Goal: Transaction & Acquisition: Purchase product/service

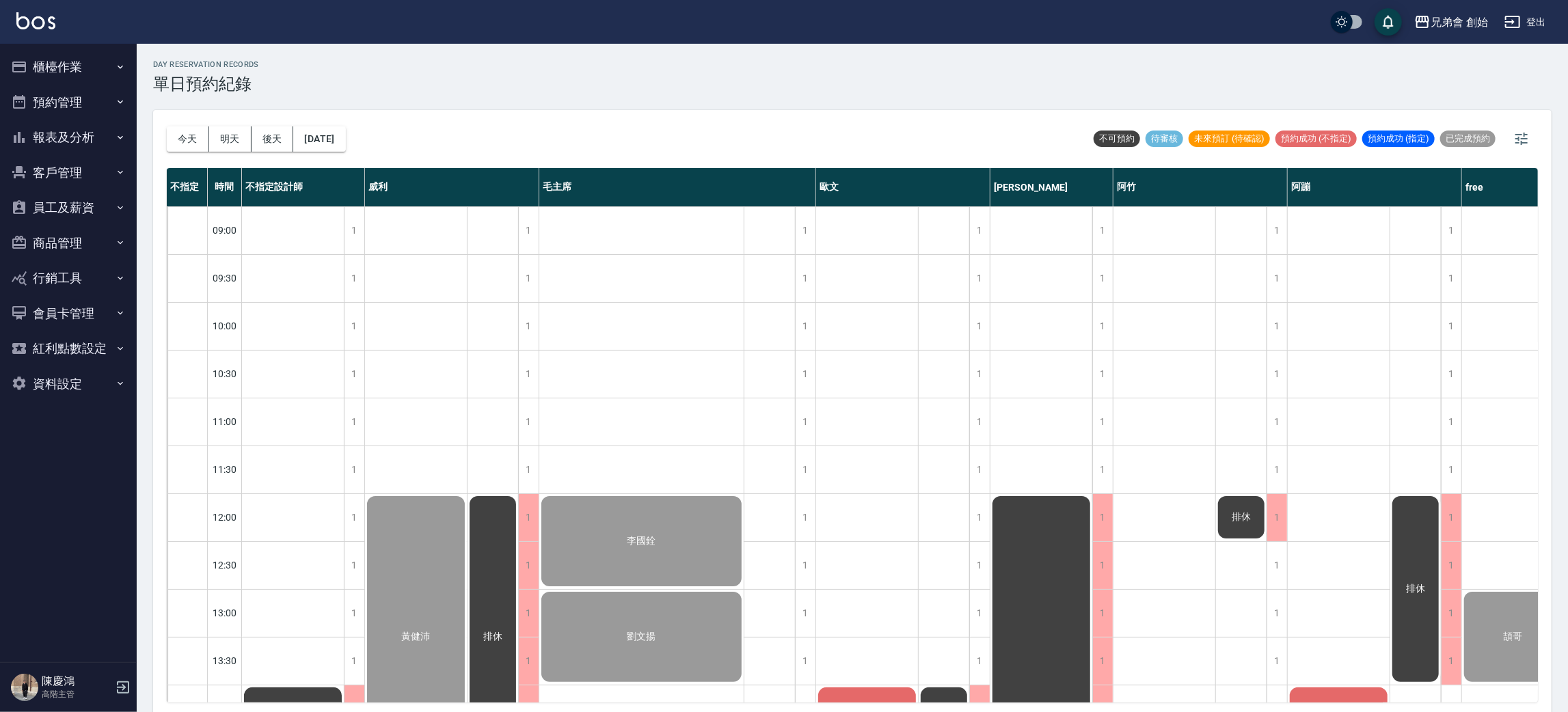
scroll to position [394, 0]
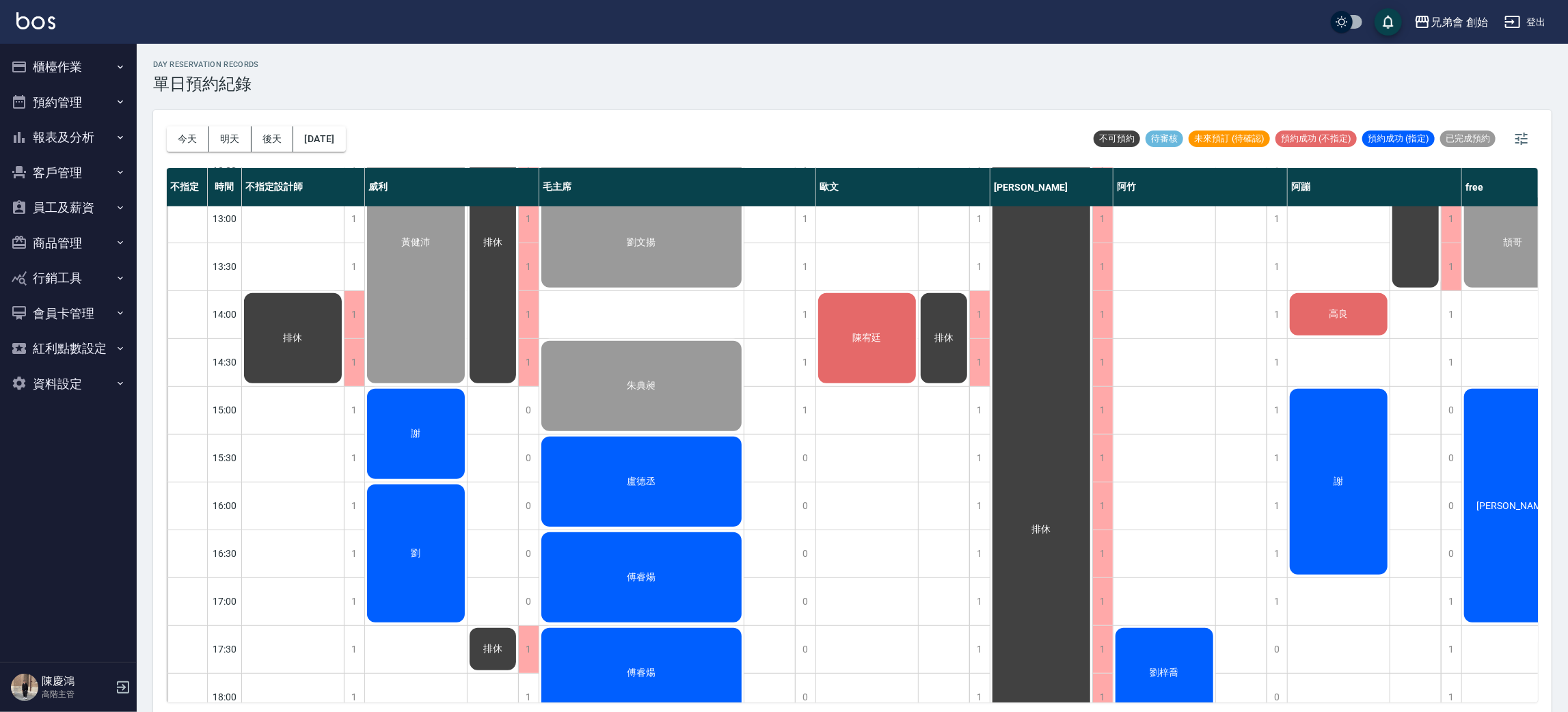
click at [596, 300] on div "李國銓 劉文揚 朱典昶 盧德丞 傅睿煬 傅睿煬 張承翰 黃艾斯 陳伯瑋 劉慶祥" at bounding box center [641, 505] width 205 height 1387
click at [303, 421] on div "排休" at bounding box center [293, 505] width 102 height 1387
click at [303, 460] on div "排休" at bounding box center [293, 505] width 102 height 1387
click at [1340, 463] on div "謝" at bounding box center [1339, 481] width 102 height 190
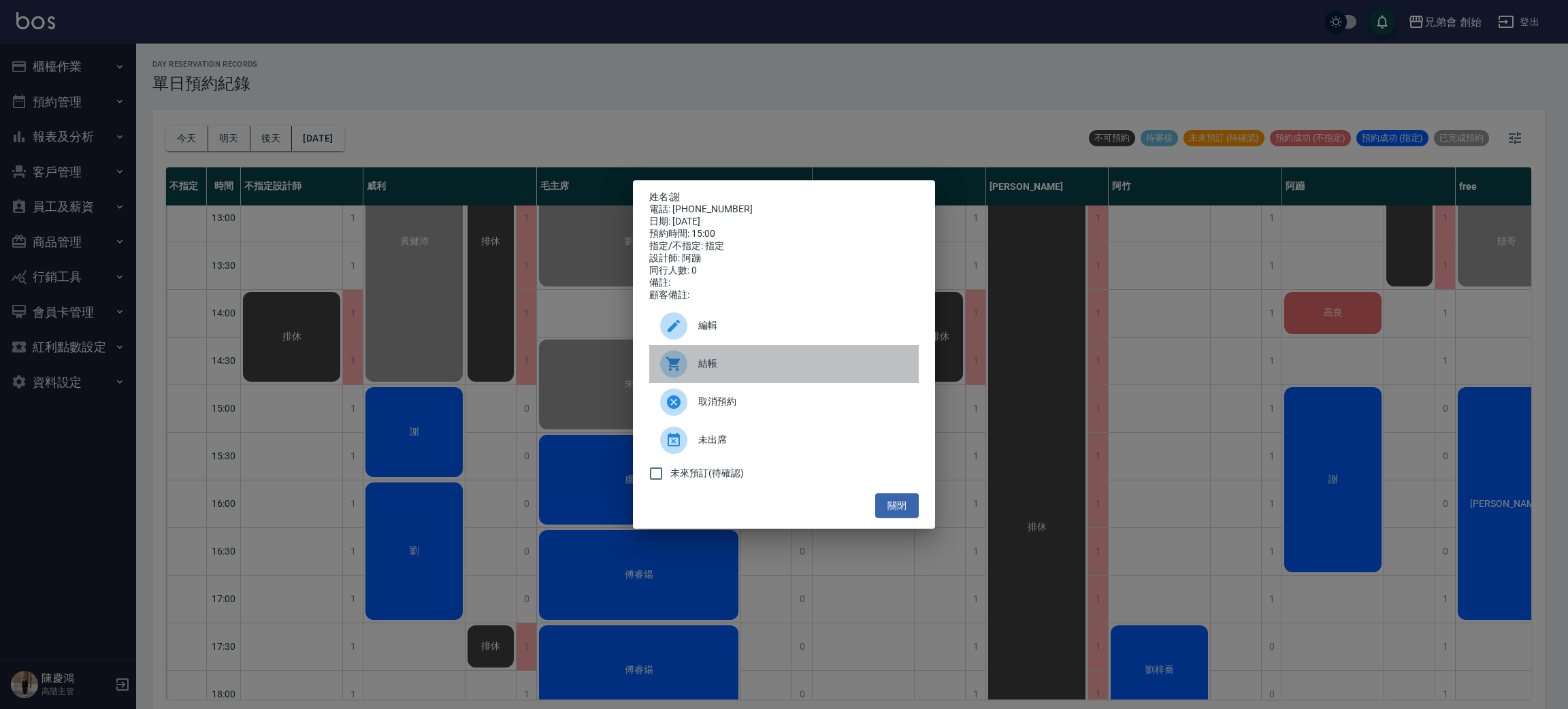
click at [722, 361] on div "結帳" at bounding box center [784, 364] width 270 height 38
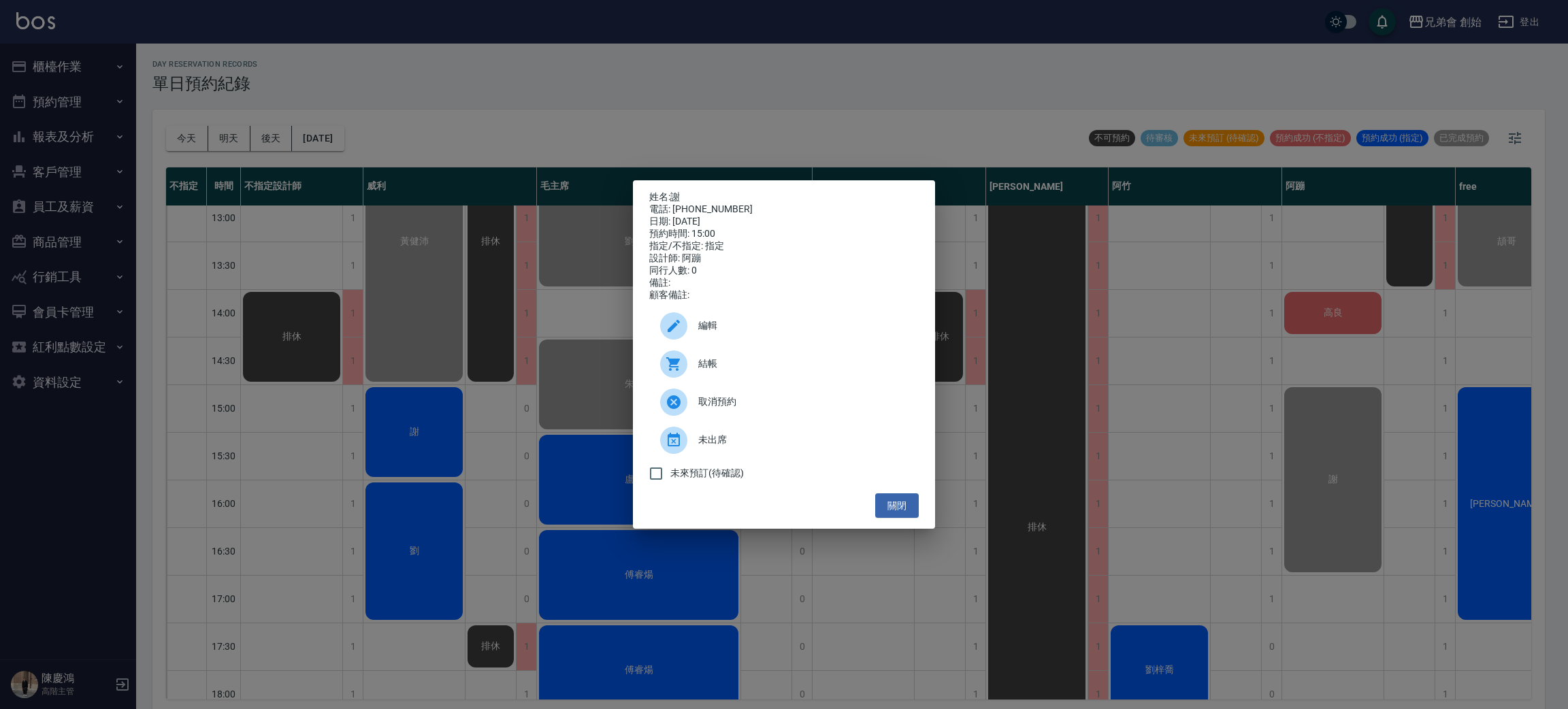
click at [671, 52] on div "姓名: 謝 電話: 0932327425 日期: 2025/09/06 預約時間: 15:00 指定/不指定: 指定 設計師: 阿蹦 同行人數: 0 備註: …" at bounding box center [784, 354] width 1568 height 709
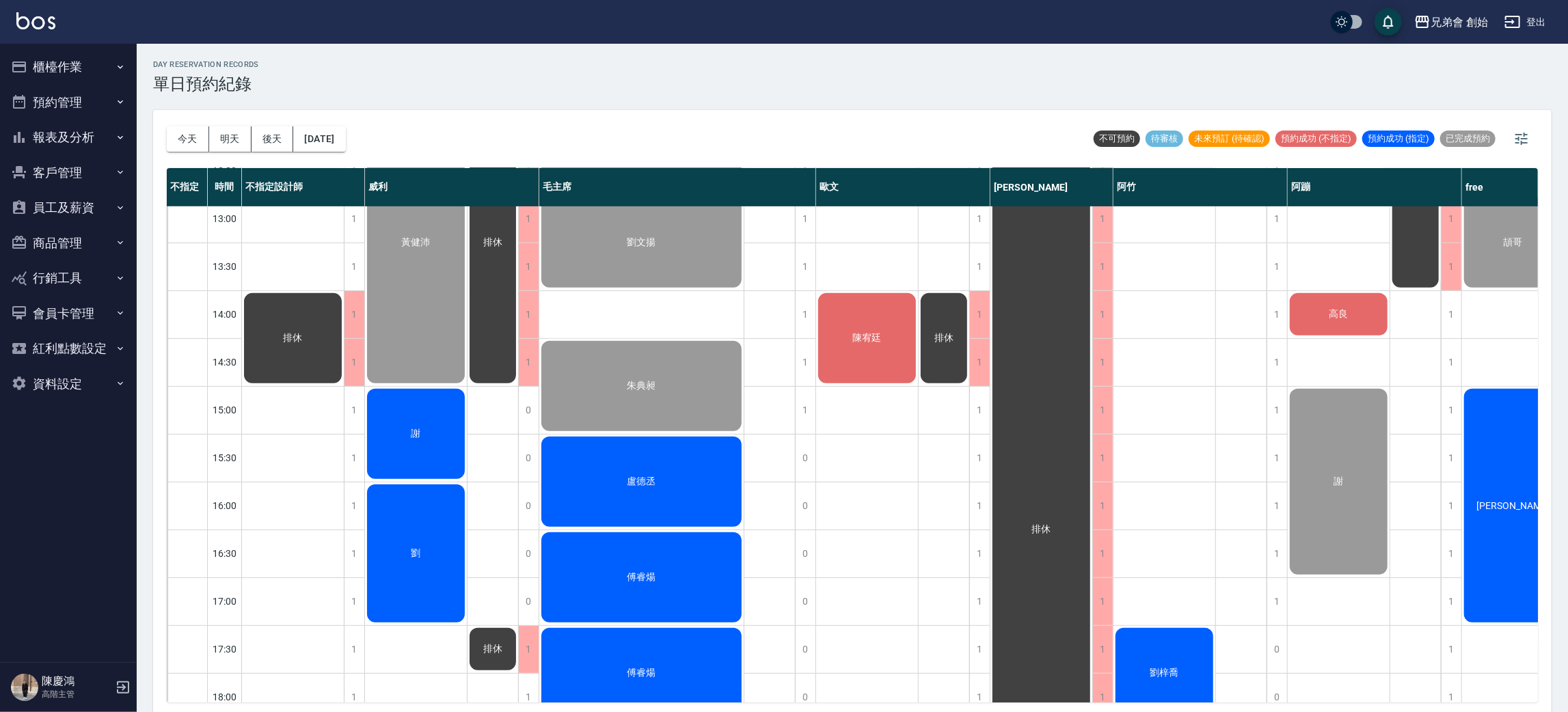
scroll to position [599, 0]
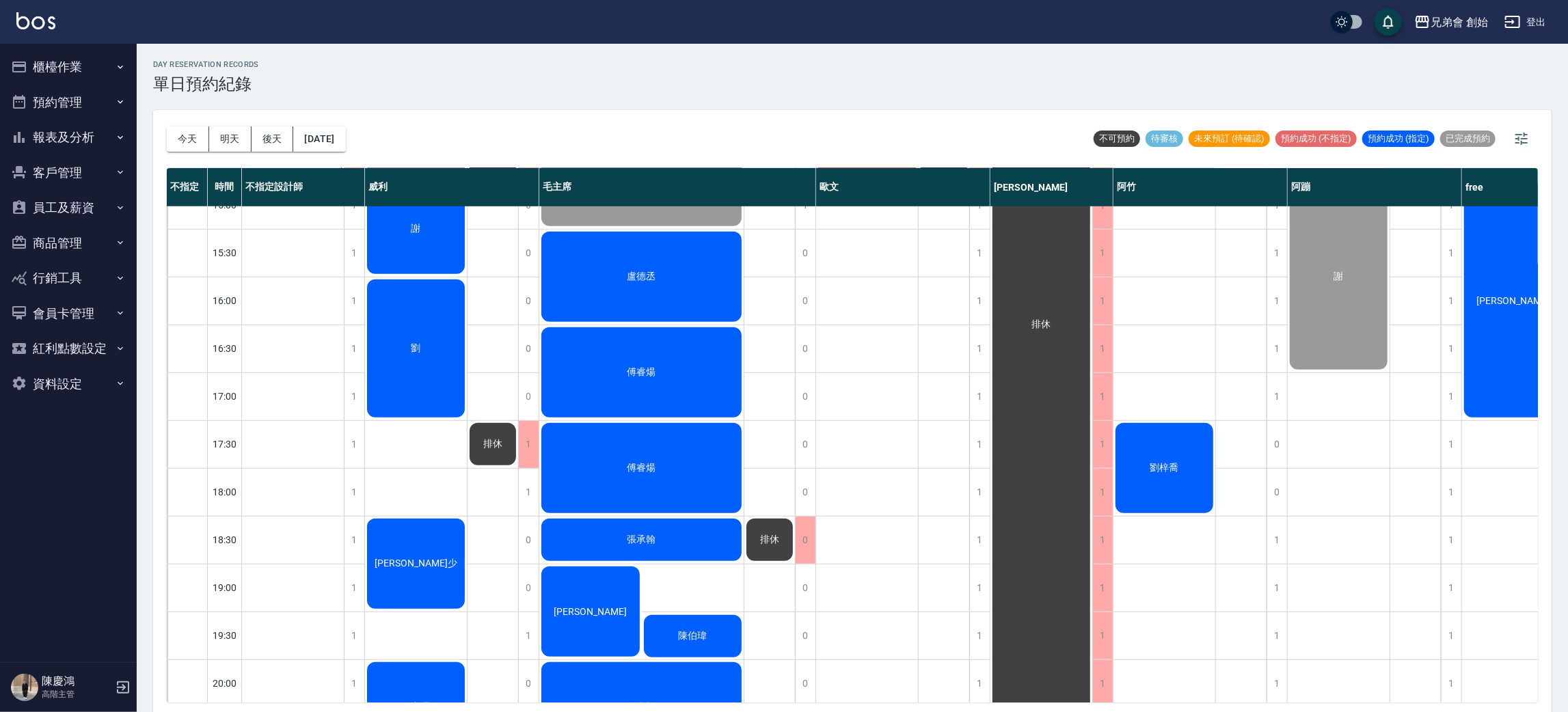
click at [659, 264] on div "盧德丞" at bounding box center [641, 277] width 204 height 94
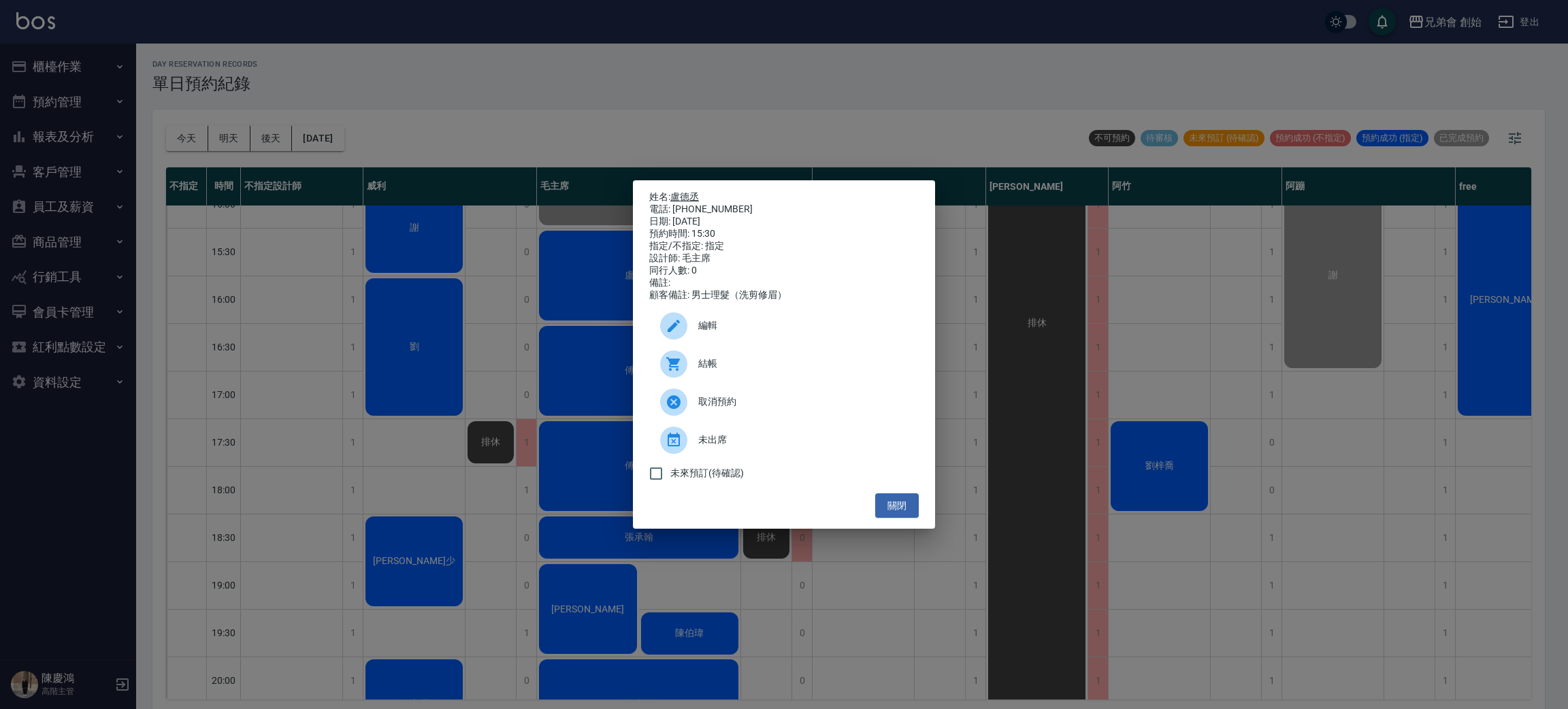
click at [689, 191] on link "盧德丞" at bounding box center [684, 197] width 29 height 11
click at [554, 104] on div "姓名: 盧德丞 電話: 0982905149 日期: 2025/09/06 預約時間: 15:30 指定/不指定: 指定 設計師: 毛主席 同行人數: 0 備…" at bounding box center [784, 354] width 1568 height 709
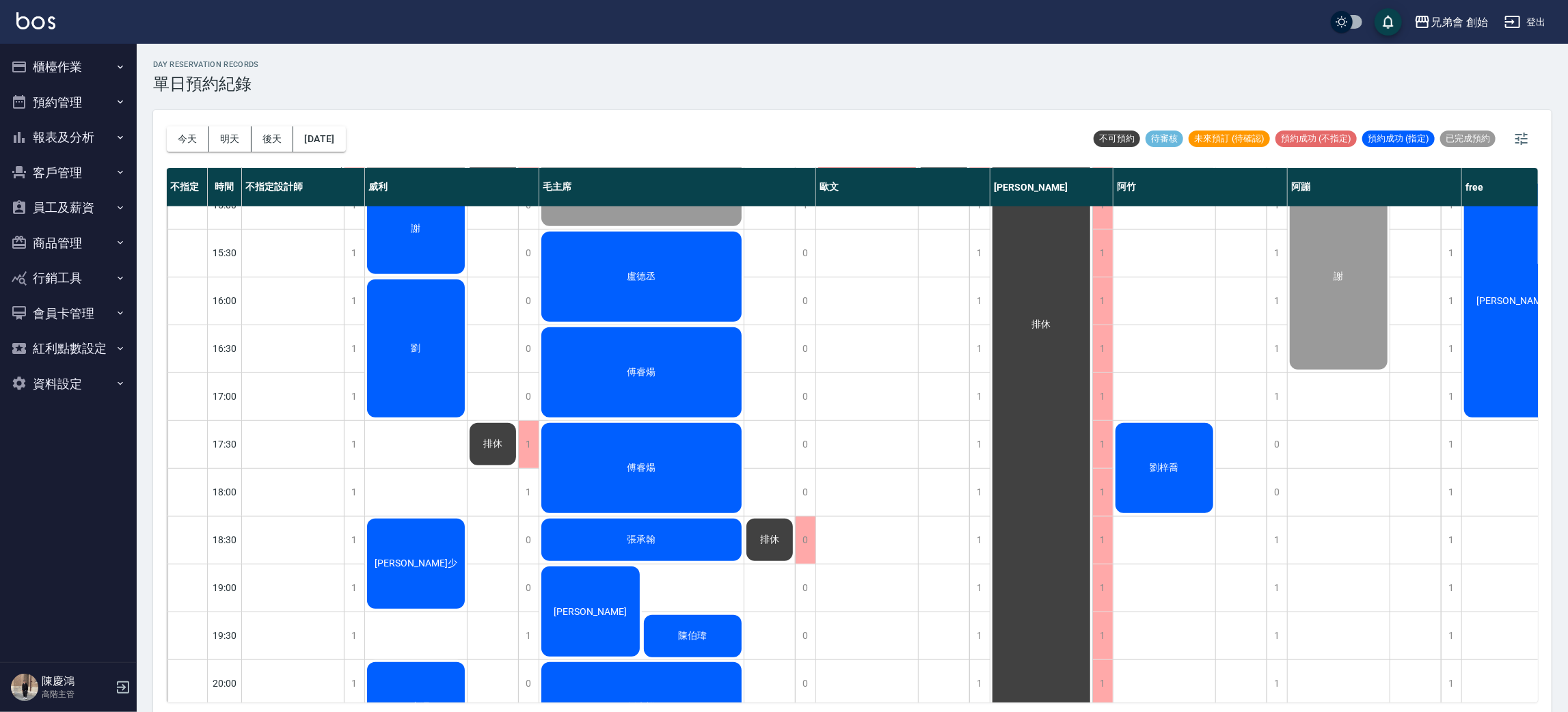
click at [696, 276] on div "盧德丞" at bounding box center [641, 277] width 204 height 94
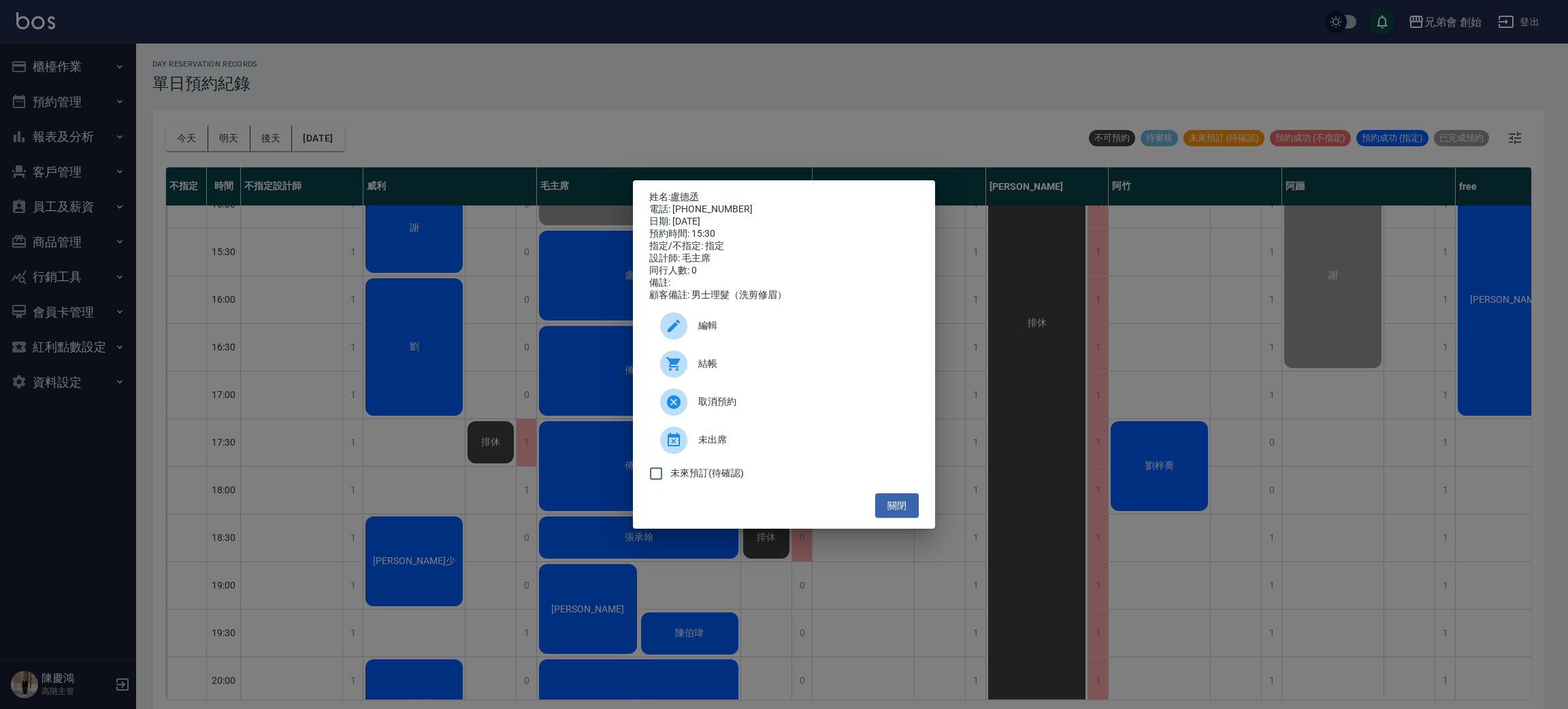
click at [716, 371] on span "結帳" at bounding box center [803, 364] width 210 height 15
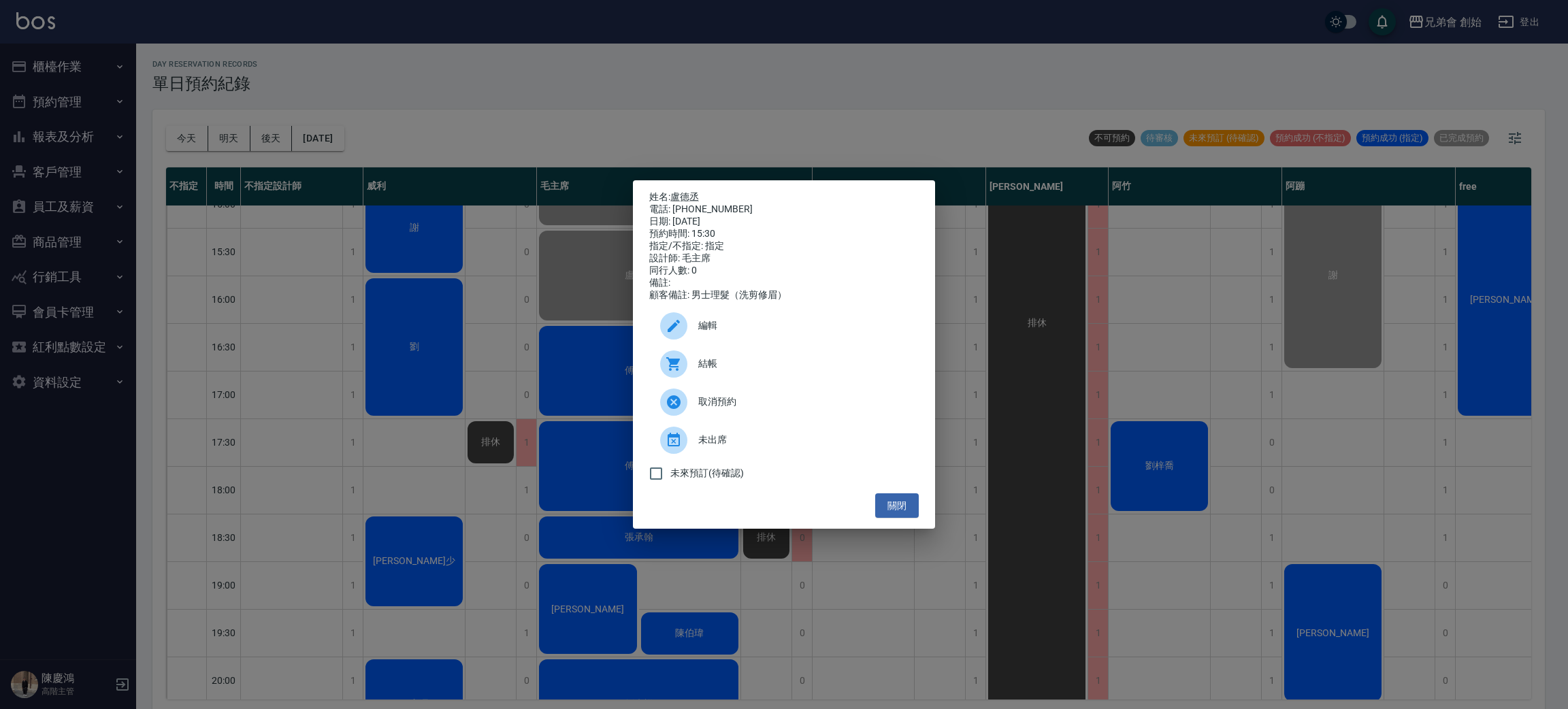
click at [154, 78] on div "姓名: 盧德丞 電話: 0982905149 日期: 2025/09/06 預約時間: 15:30 指定/不指定: 指定 設計師: 毛主席 同行人數: 0 備…" at bounding box center [784, 354] width 1568 height 709
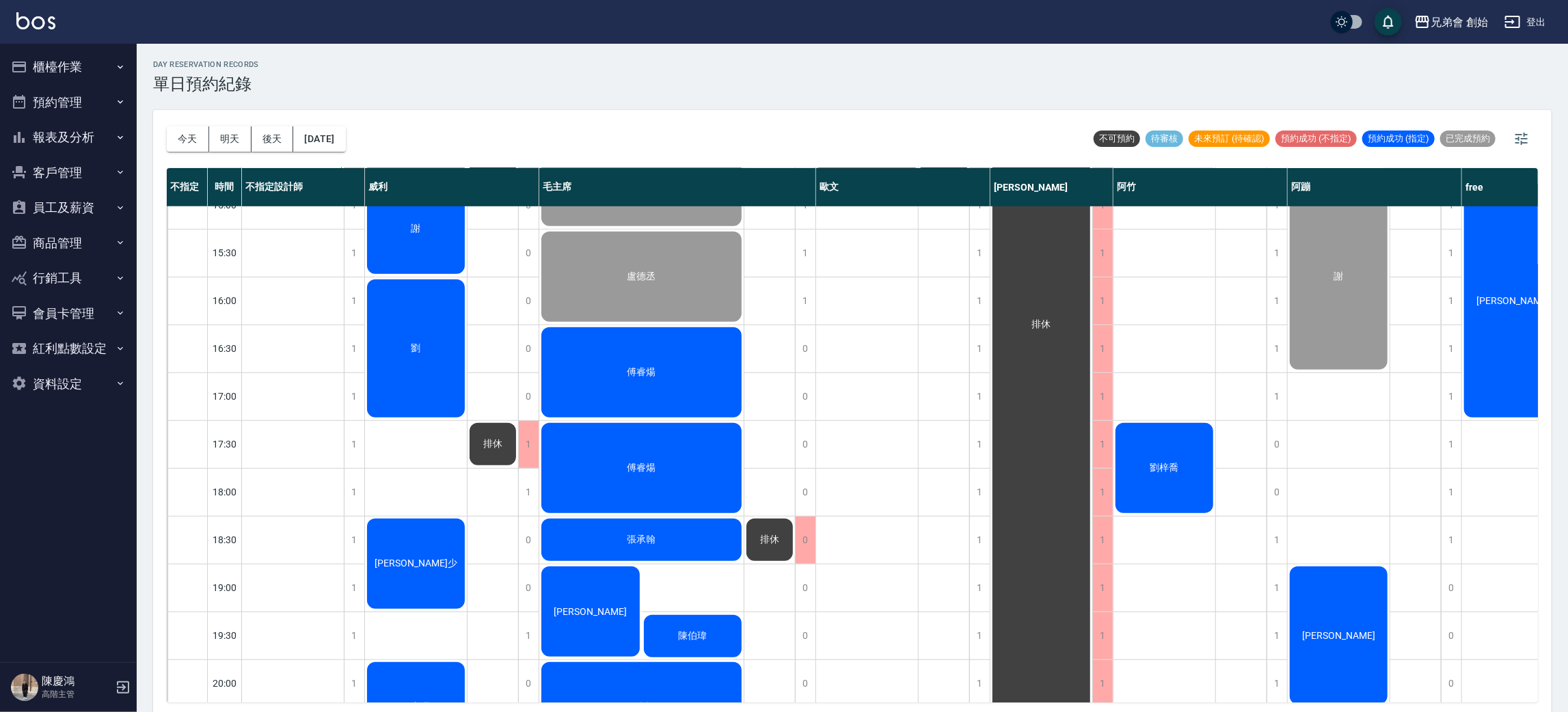
click at [166, 138] on div "今天 明天 後天 2025/09/06 不可預約 待審核 未來預訂 (待確認) 預約成功 (不指定) 預約成功 (指定) 已完成預約 不指定 時間 不指定設計…" at bounding box center [853, 412] width 1398 height 606
click at [181, 135] on button "今天" at bounding box center [187, 139] width 43 height 26
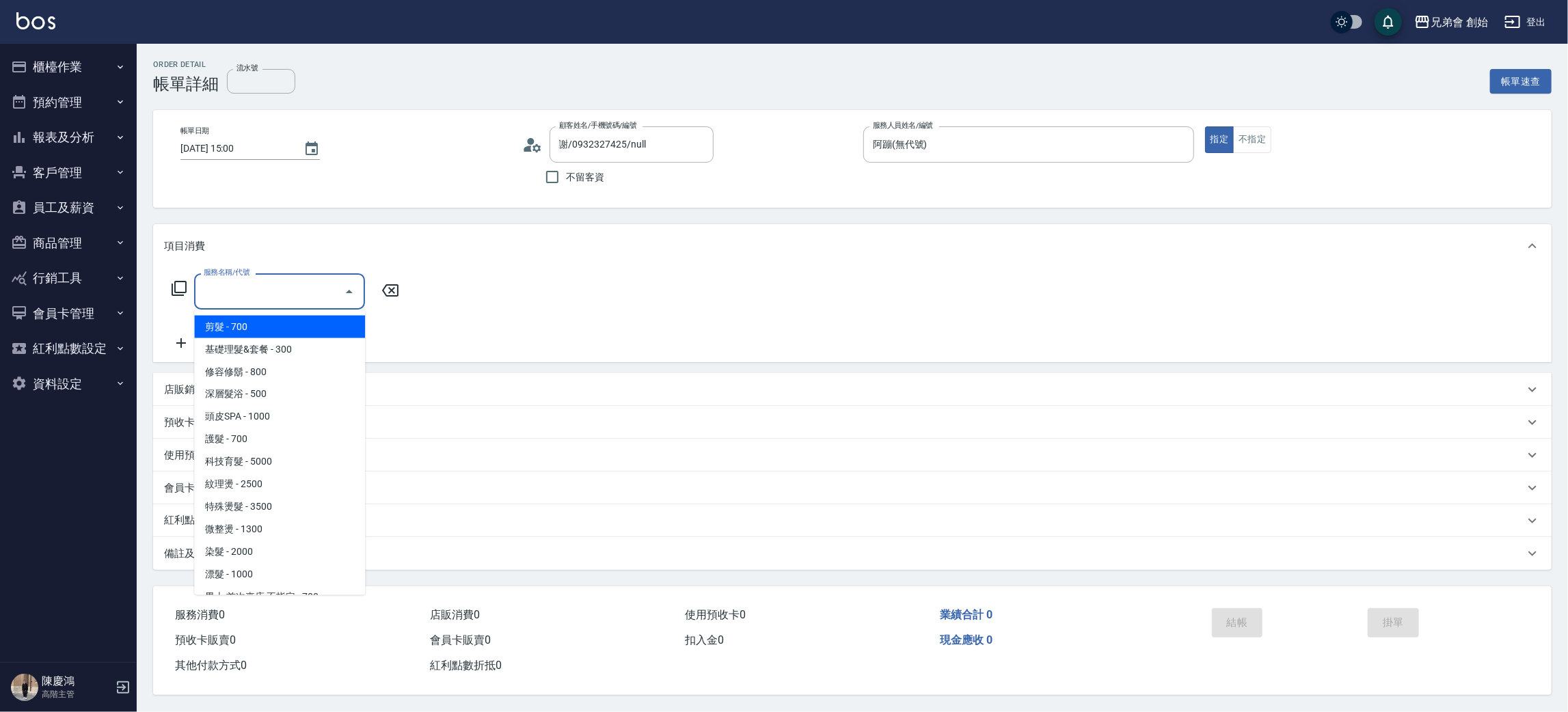
click at [249, 321] on span "剪髮 - 700" at bounding box center [280, 327] width 171 height 22
type input "剪髮(A01)"
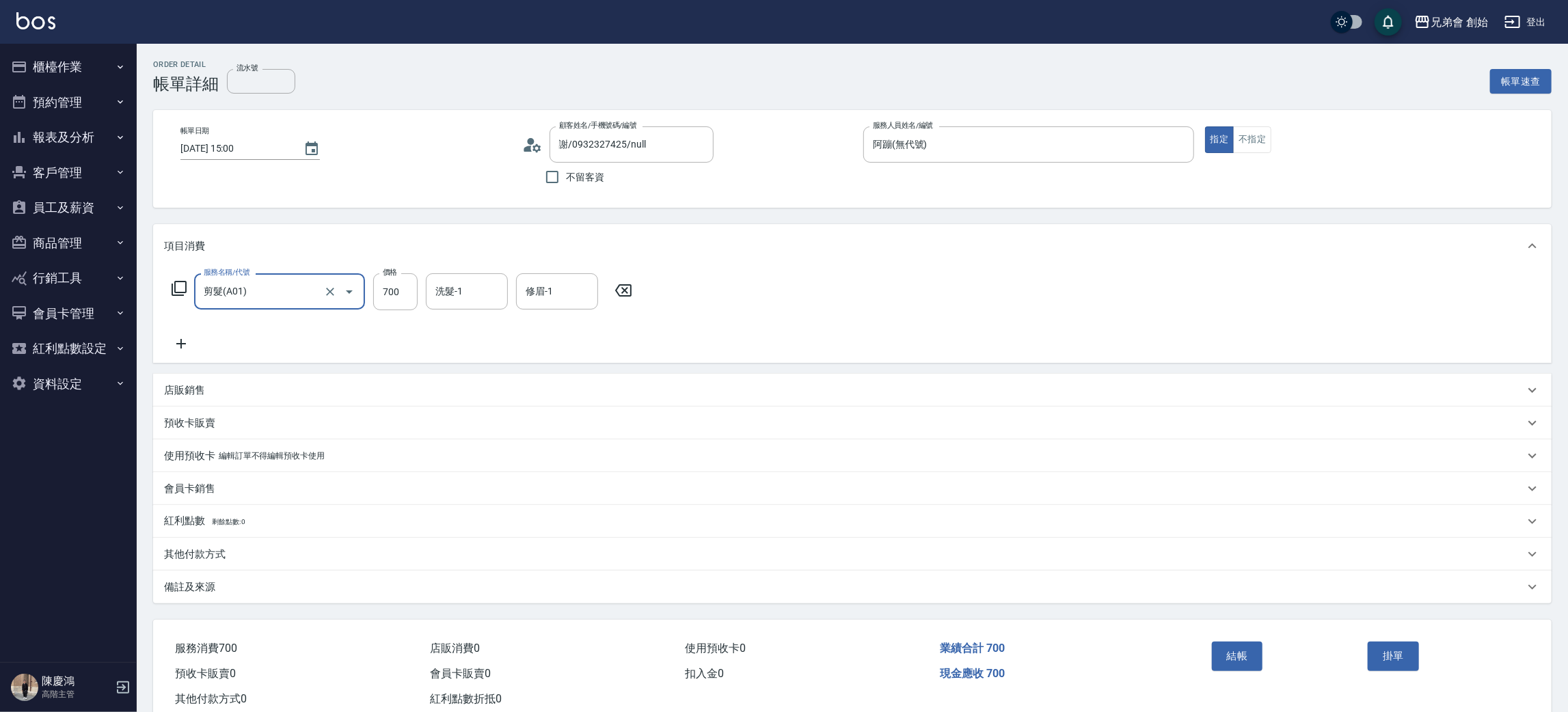
click at [185, 347] on icon at bounding box center [181, 343] width 34 height 16
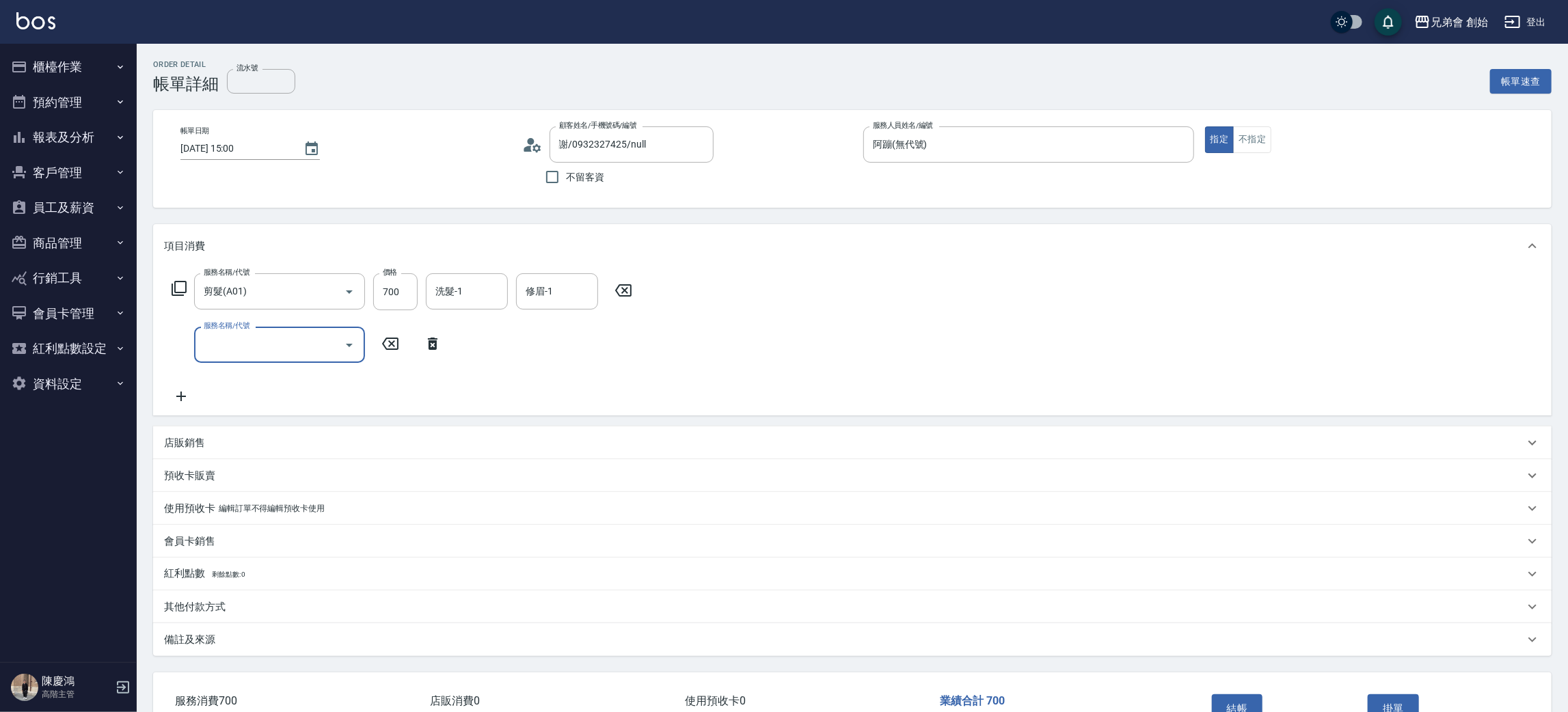
click at [239, 347] on input "服務名稱/代號" at bounding box center [269, 344] width 138 height 24
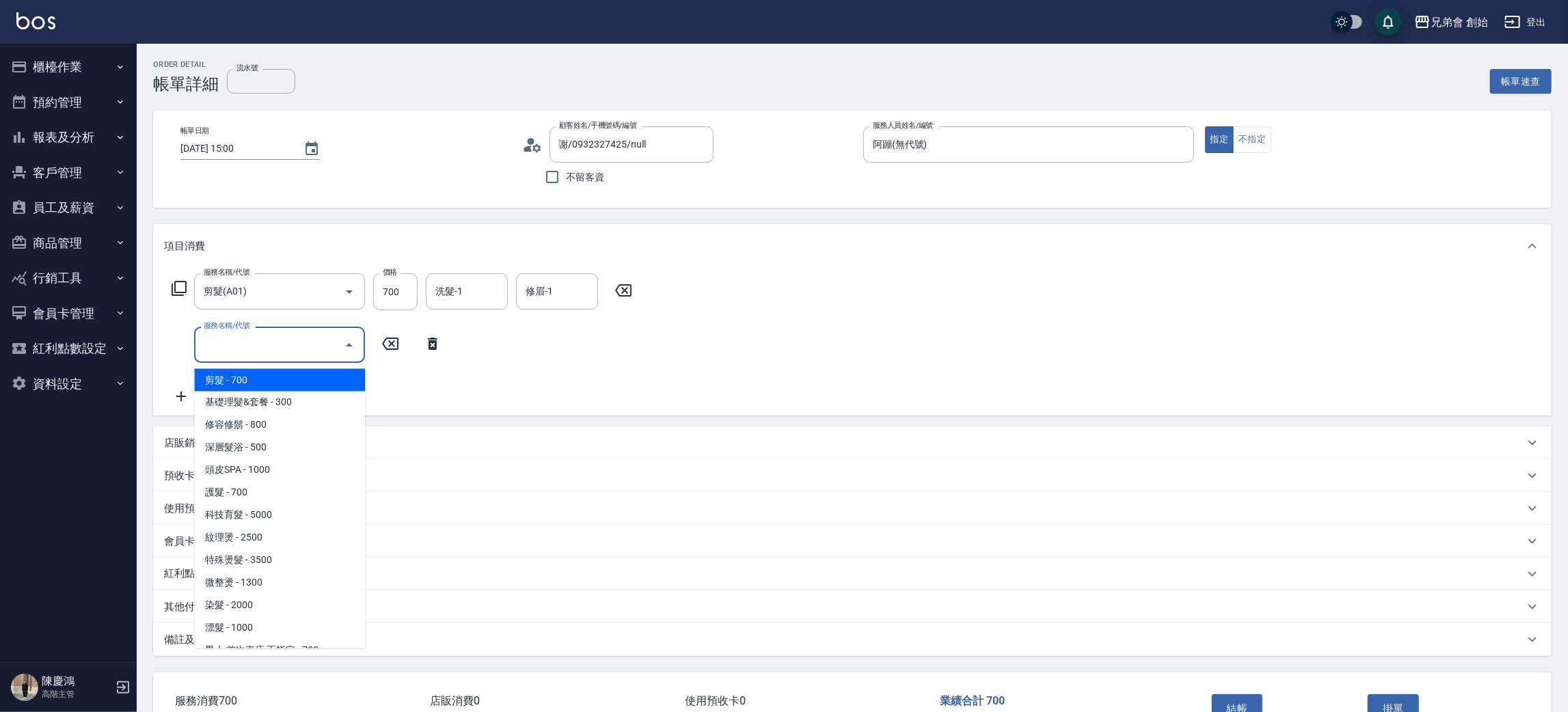
click at [293, 383] on span "剪髮 - 700" at bounding box center [280, 380] width 171 height 22
type input "剪髮(A01)"
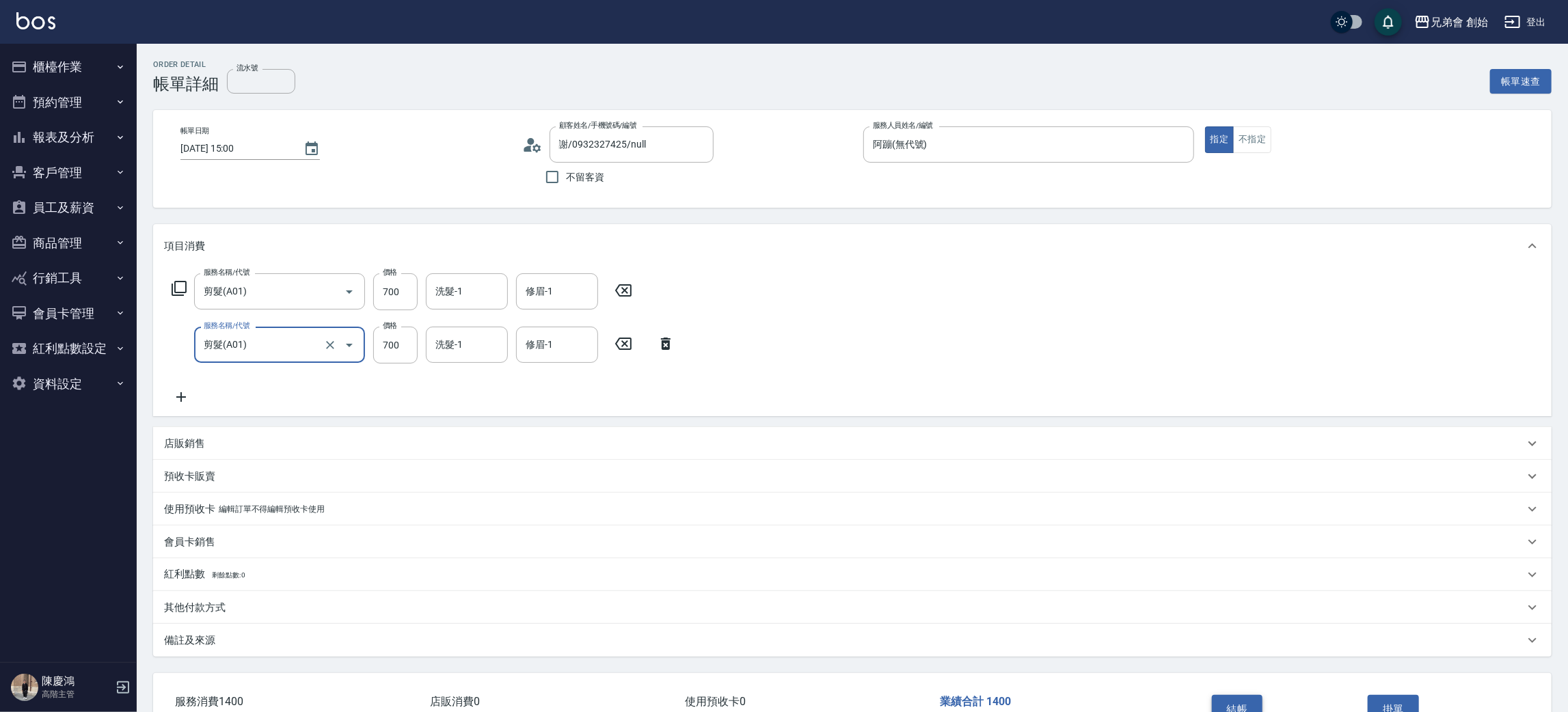
click at [1245, 704] on button "結帳" at bounding box center [1237, 709] width 51 height 29
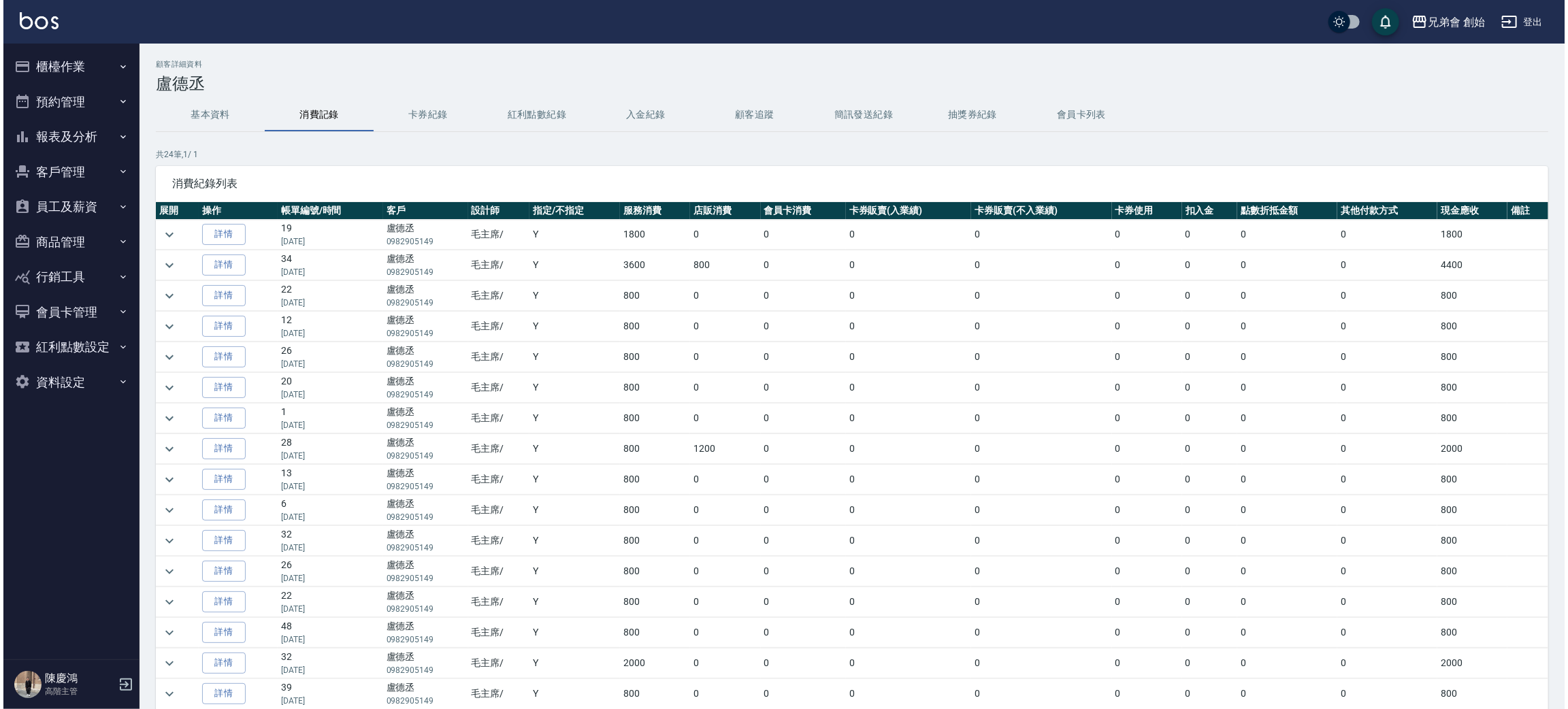
scroll to position [102, 0]
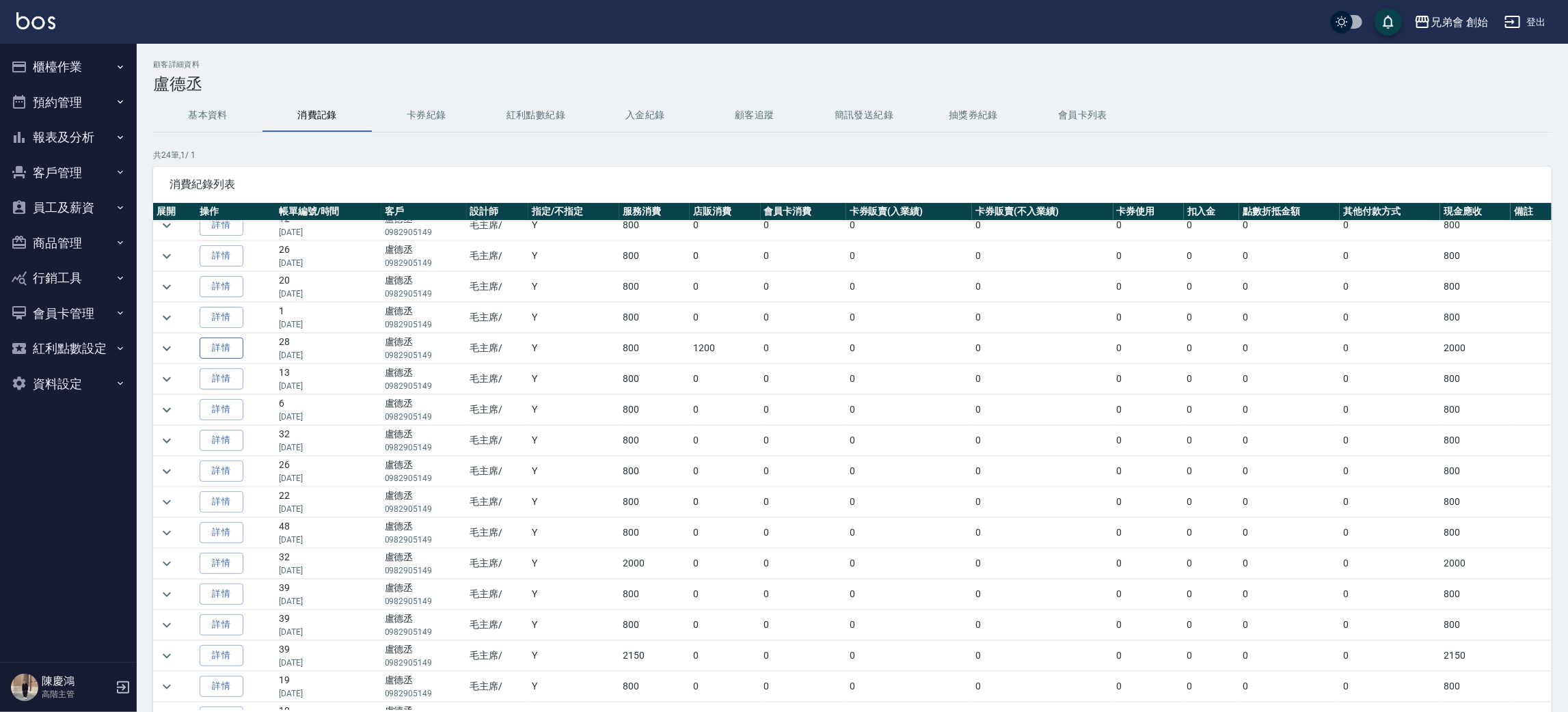
click at [200, 350] on link "詳情" at bounding box center [221, 347] width 43 height 21
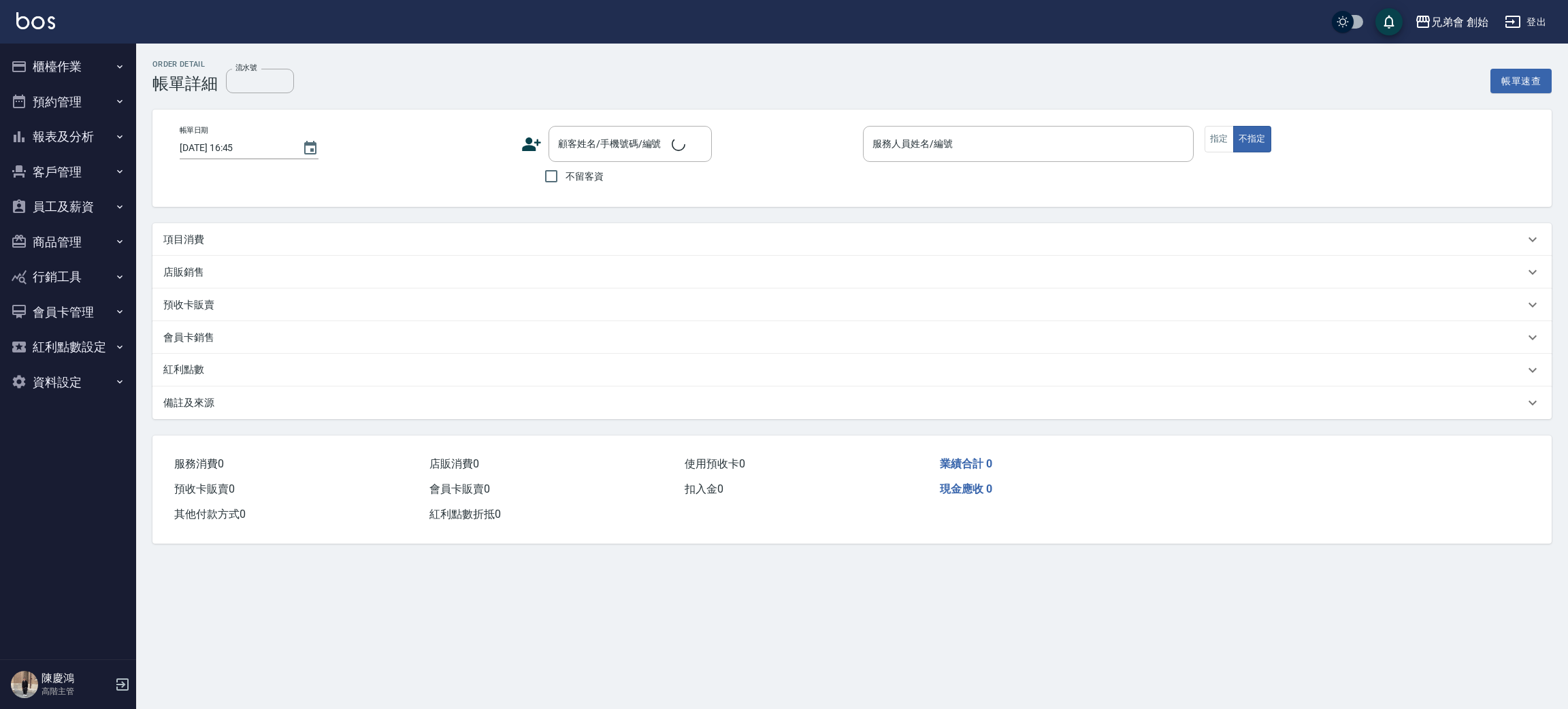
type input "2024/11/29 21:48"
type input "毛主席(無代號)"
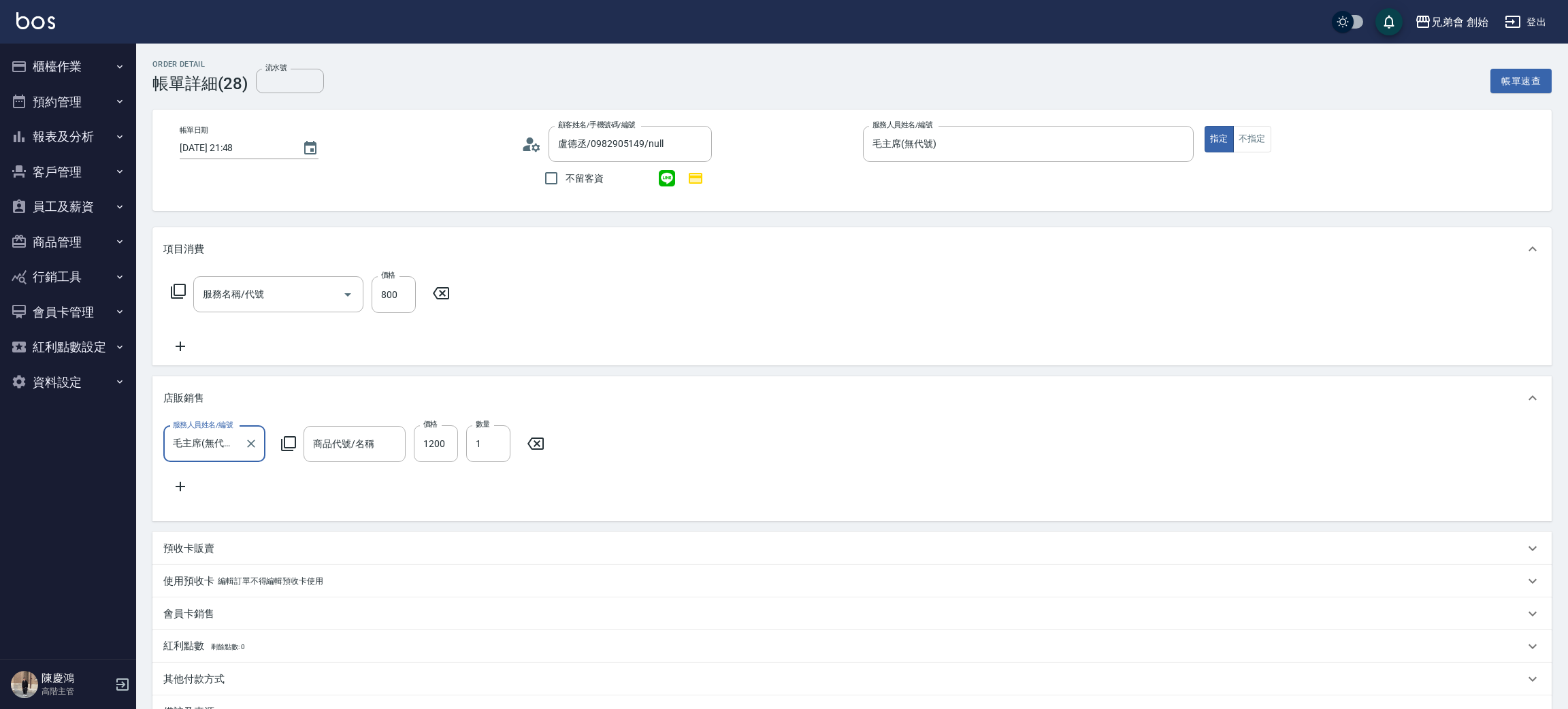
type input "盧德丞/0982905149/null"
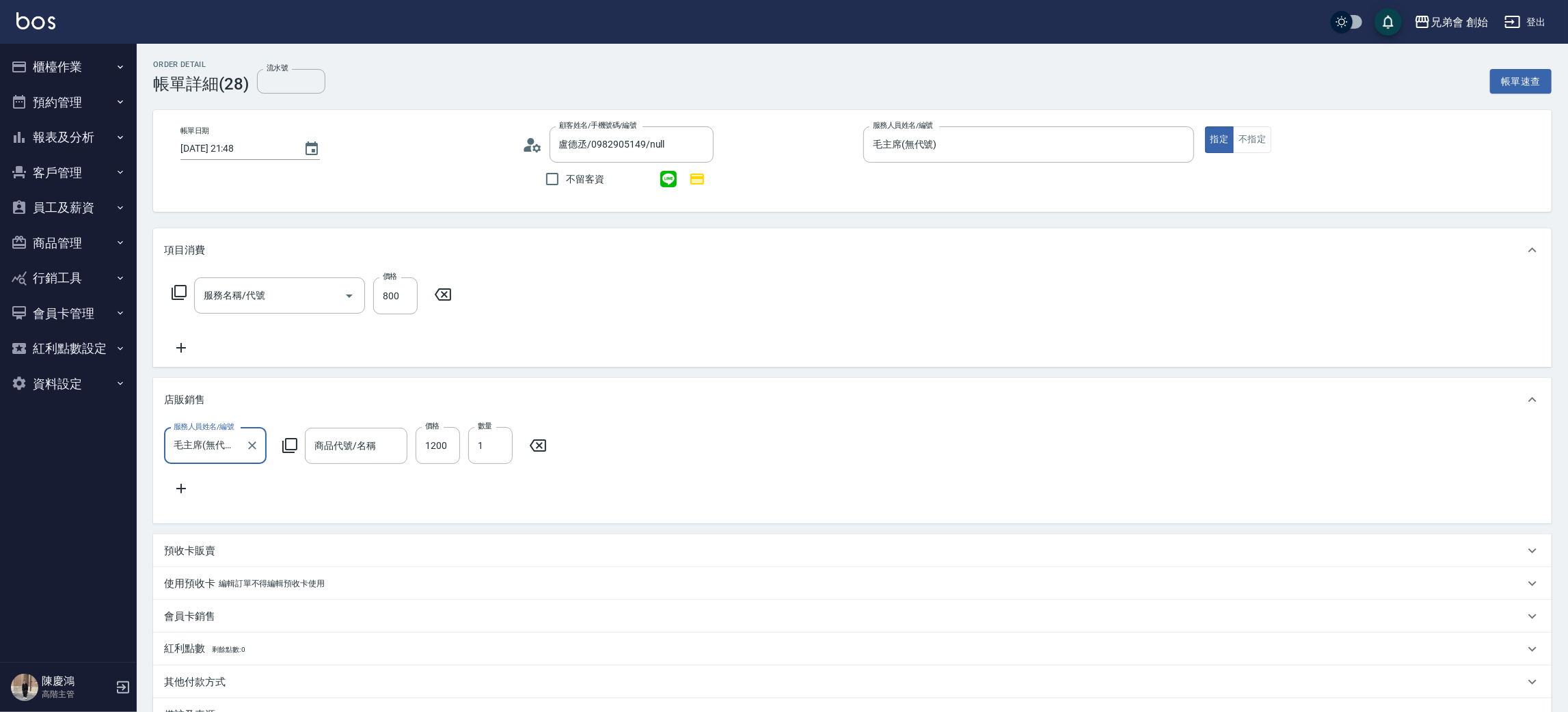
type input "剪髮(A01)"
type input "(中)中乾性洗髮精"
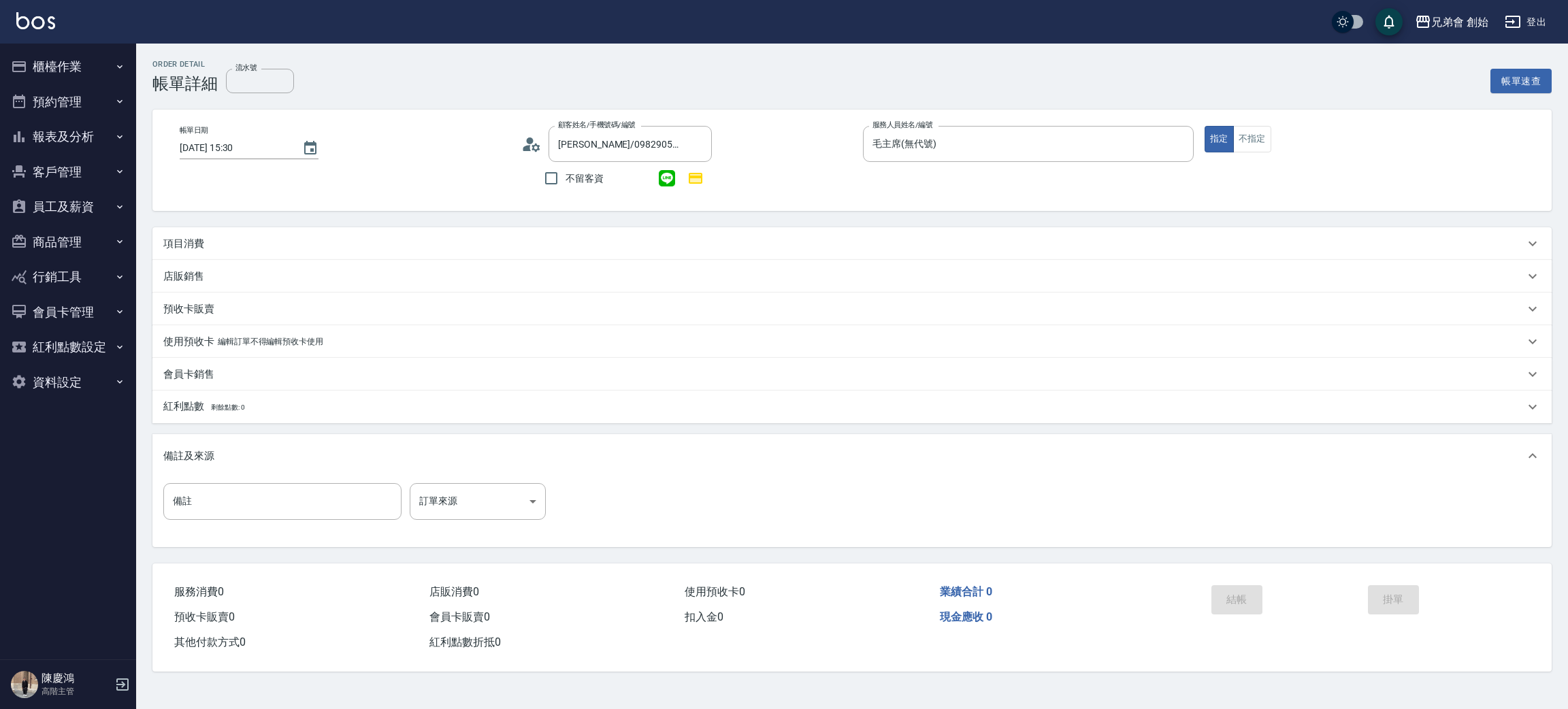
click at [193, 240] on p "項目消費" at bounding box center [183, 244] width 41 height 15
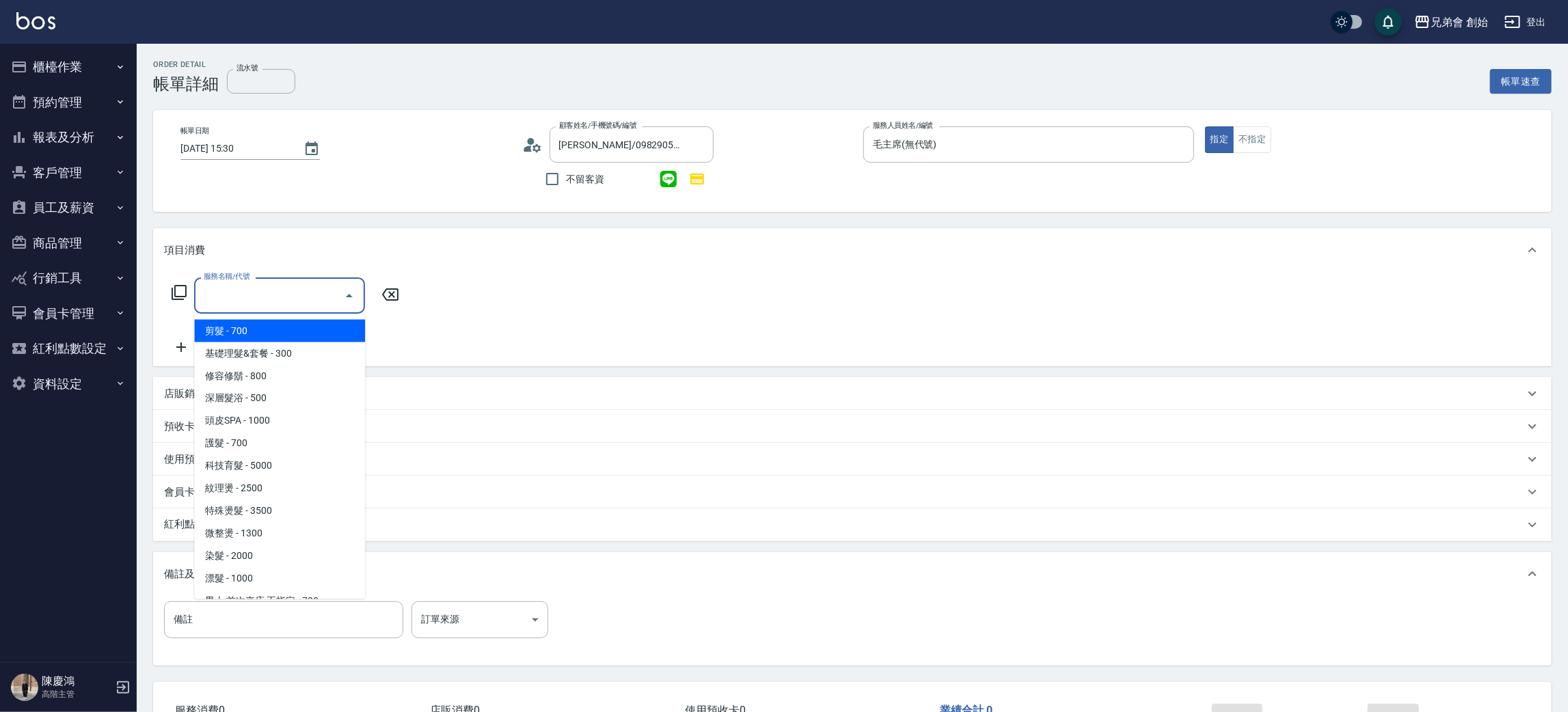
click at [238, 299] on input "服務名稱/代號" at bounding box center [269, 295] width 138 height 24
click at [259, 334] on span "剪髮 - 700" at bounding box center [280, 330] width 171 height 22
type input "剪髮(A01)"
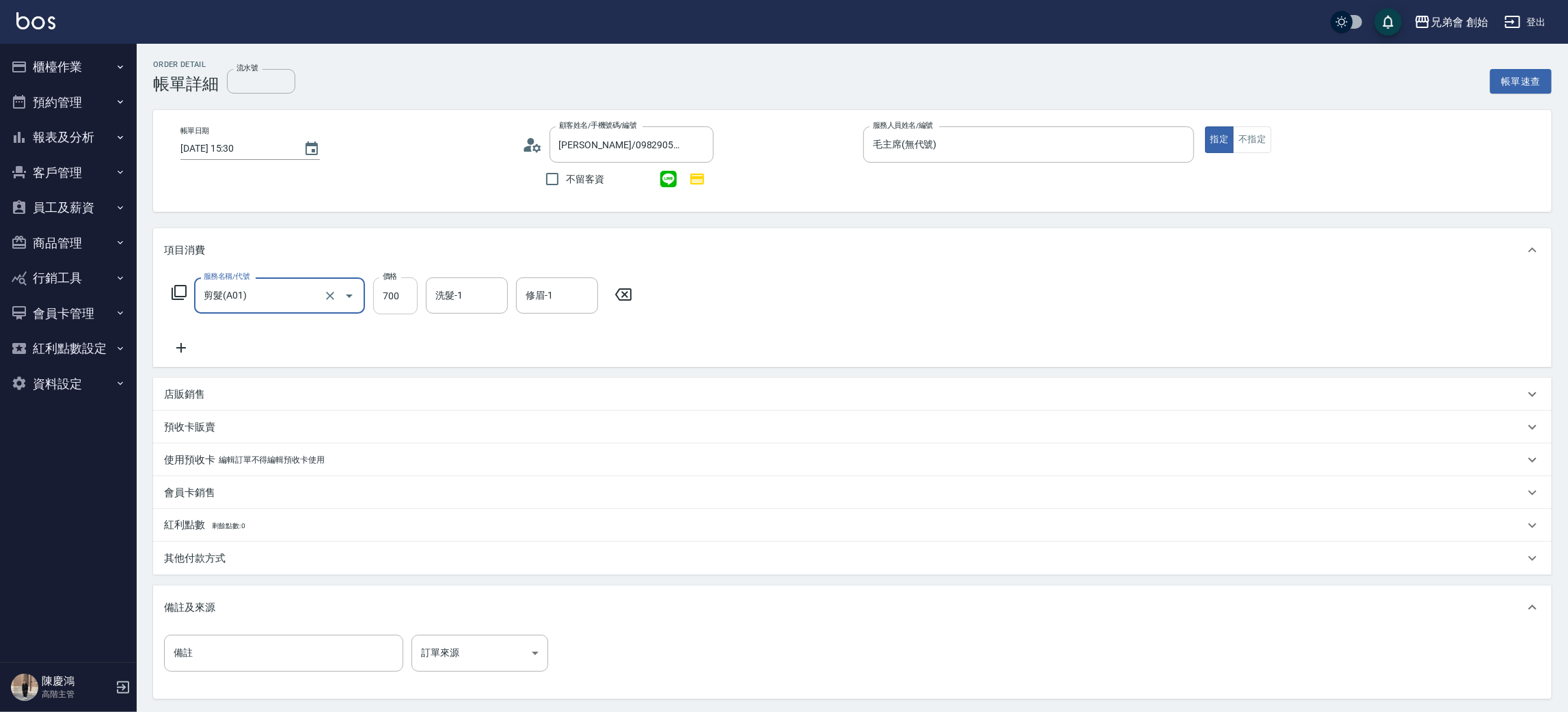
drag, startPoint x: 405, startPoint y: 289, endPoint x: 399, endPoint y: 311, distance: 22.8
click at [405, 289] on input "700" at bounding box center [395, 296] width 44 height 37
type input "800"
click at [190, 400] on p "店販銷售" at bounding box center [184, 394] width 41 height 15
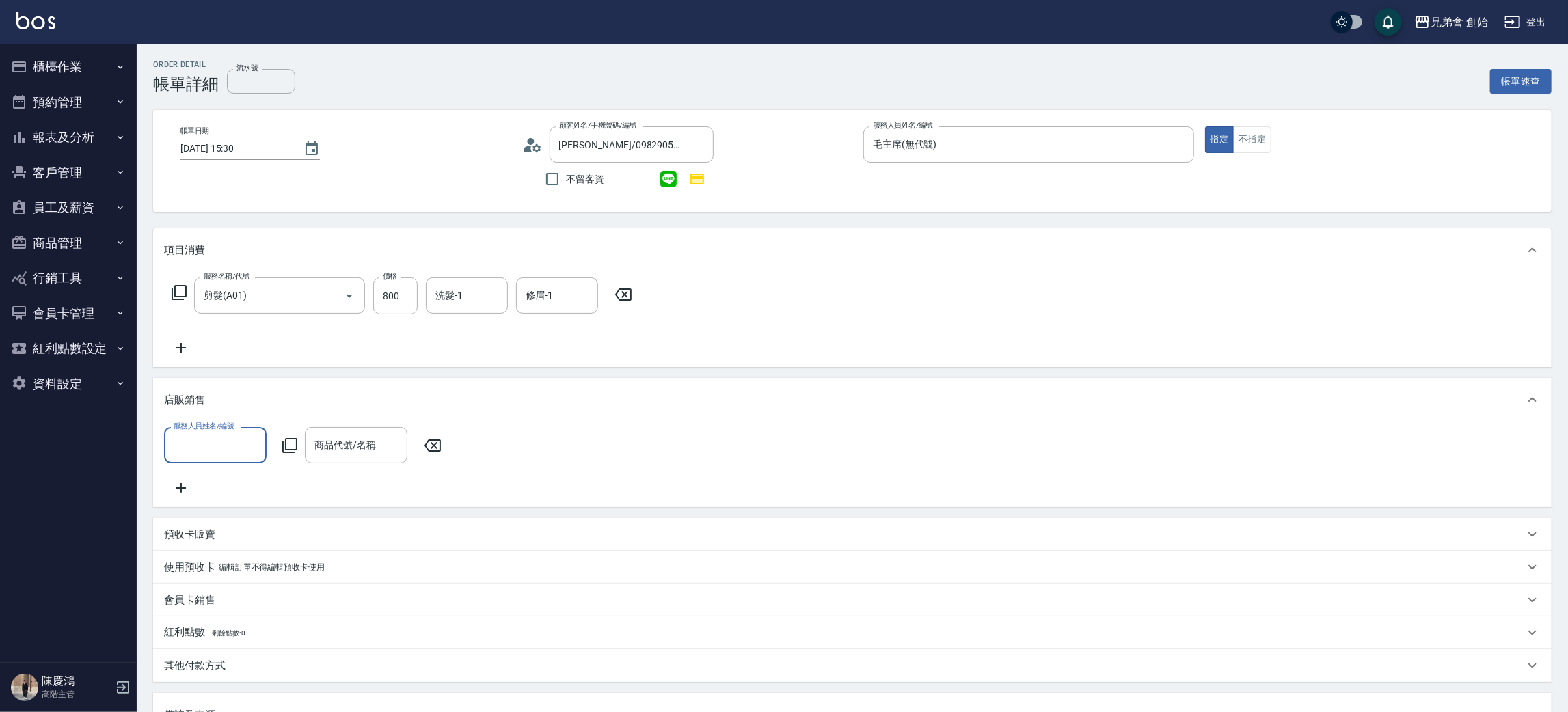
click at [228, 443] on input "服務人員姓名/編號" at bounding box center [215, 445] width 91 height 24
click at [215, 569] on span "毛主席 (無代號)" at bounding box center [207, 576] width 64 height 15
type input "毛主席(無代號)"
click at [359, 445] on input "商品代號/名稱" at bounding box center [356, 445] width 91 height 24
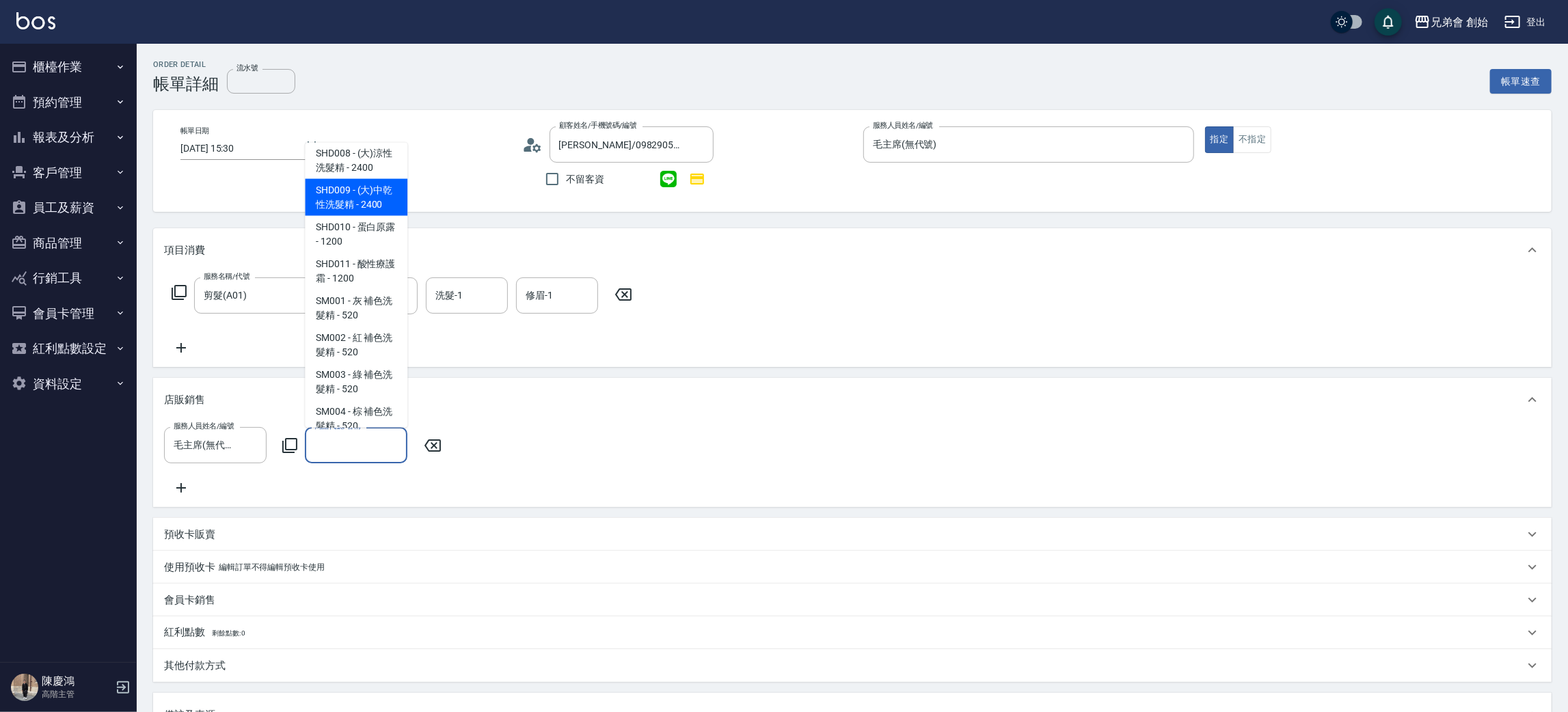
scroll to position [1537, 0]
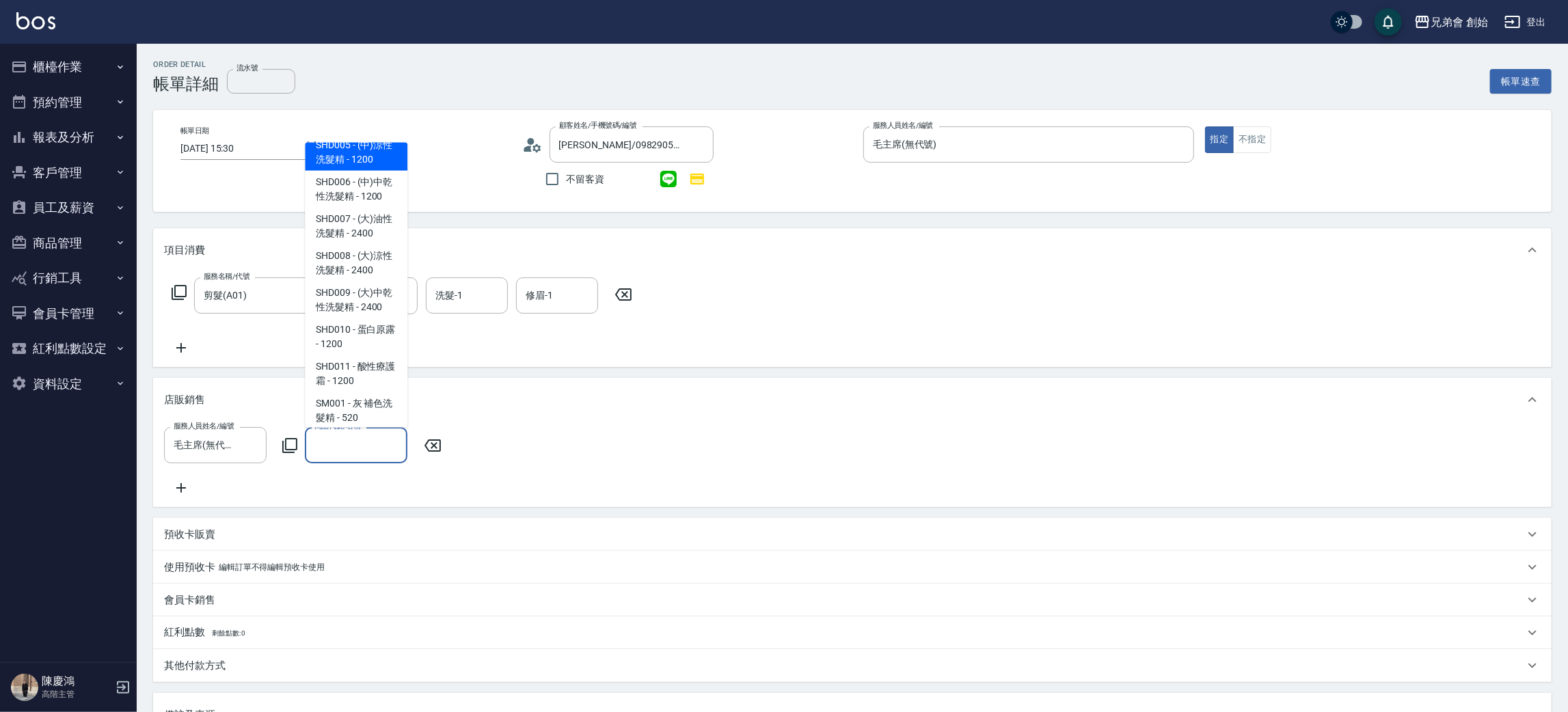
click at [366, 171] on span "SHD005 - (中)涼性洗髮精 - 1200" at bounding box center [356, 152] width 102 height 37
type input "(中)涼性洗髮精"
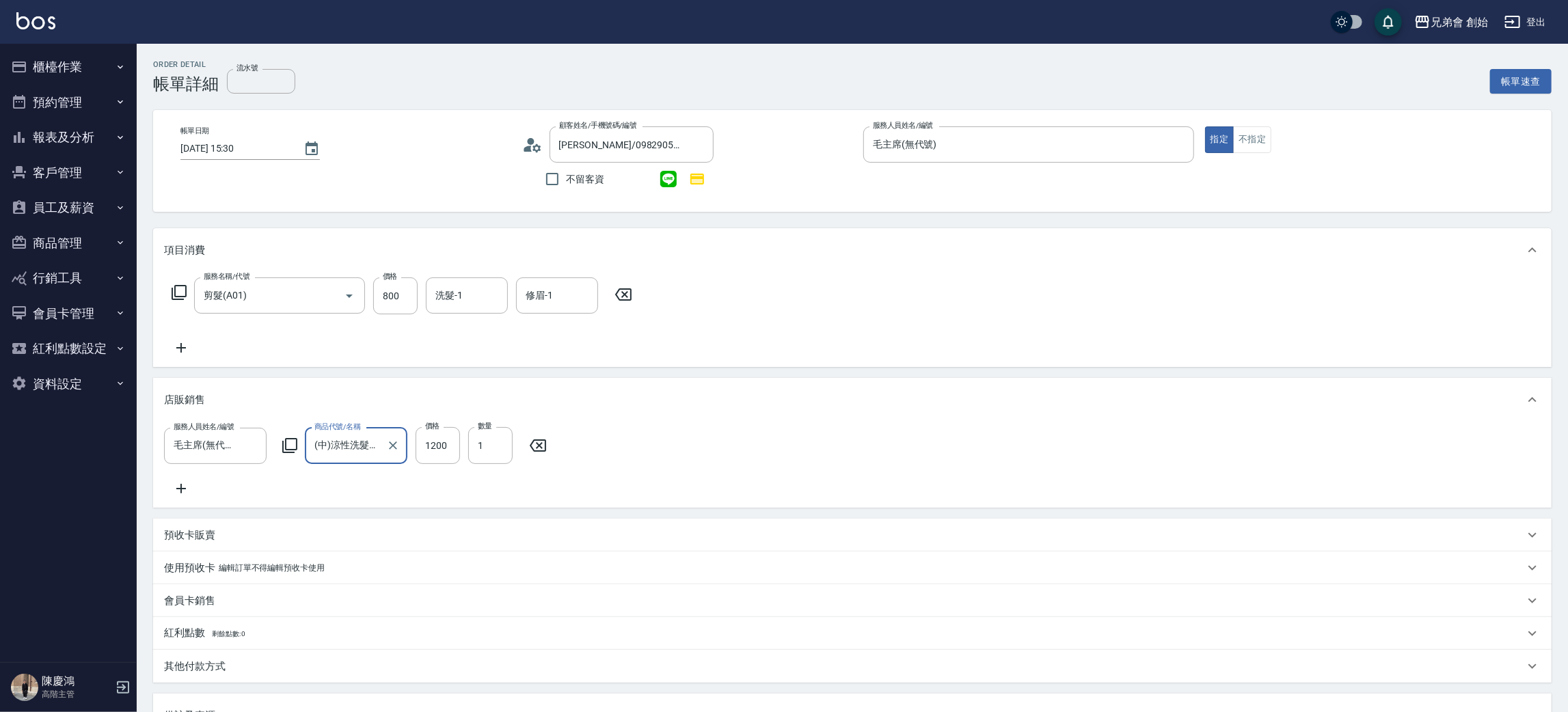
scroll to position [255, 0]
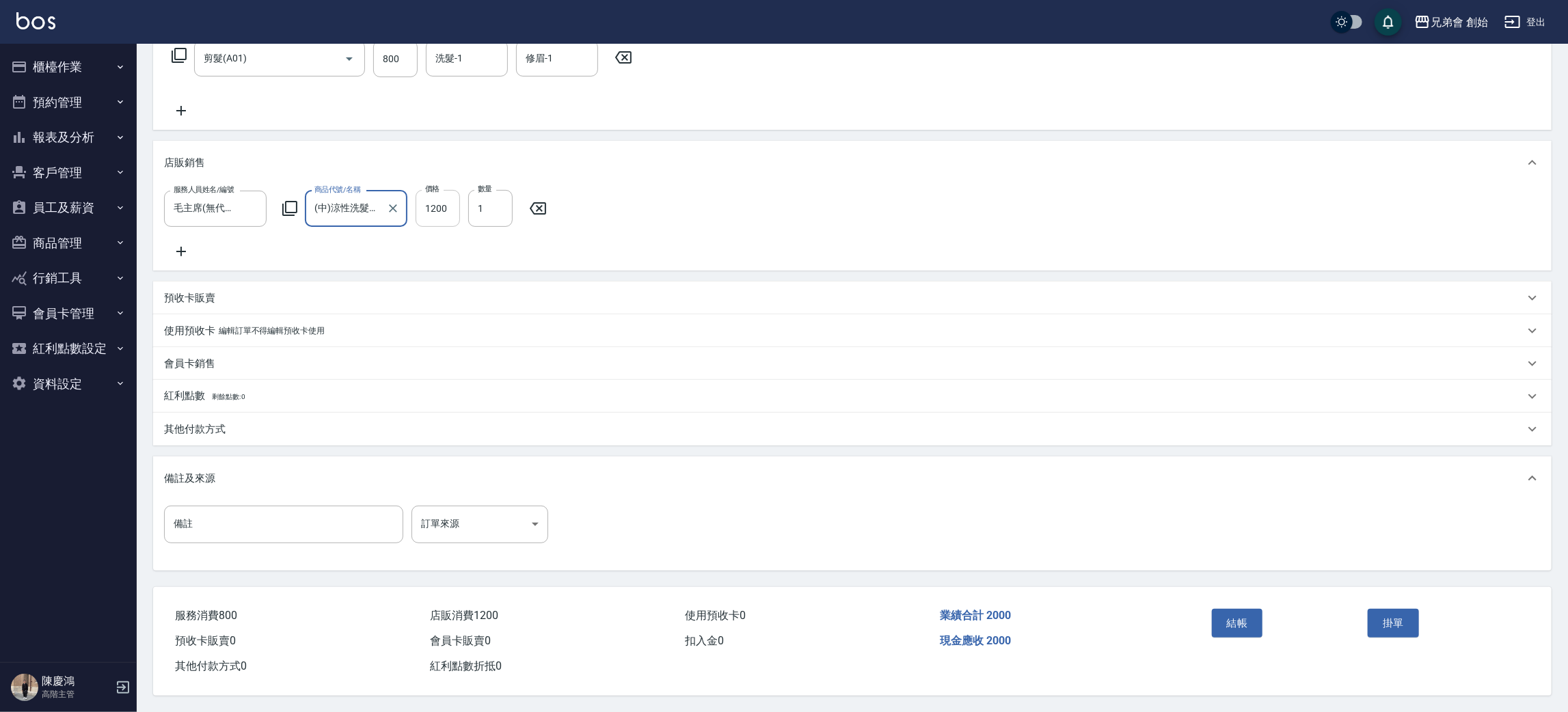
click at [446, 190] on input "1200" at bounding box center [437, 208] width 44 height 37
type input "1100"
click at [1245, 618] on button "結帳" at bounding box center [1237, 622] width 51 height 29
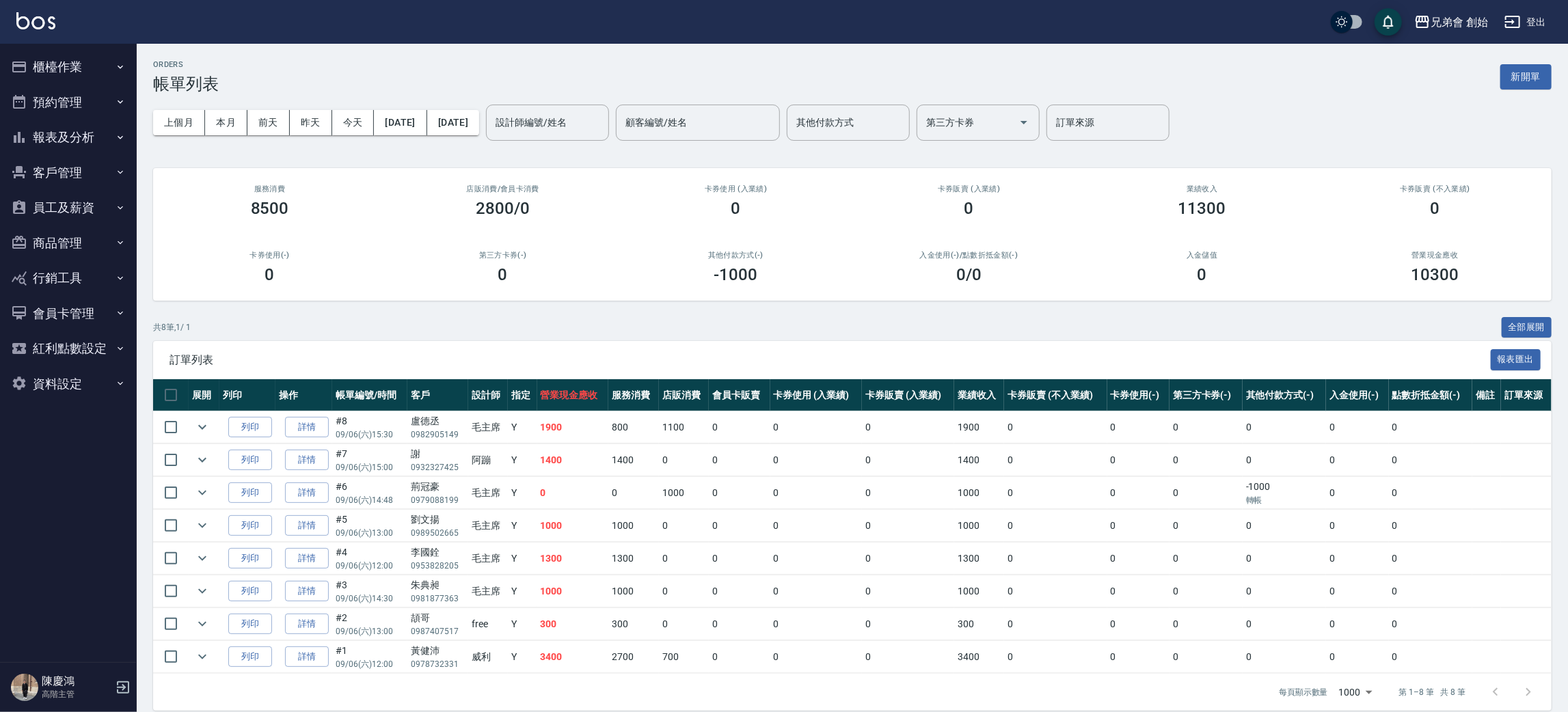
click at [1155, 326] on div "共 8 筆, 1 / 1 全部展開" at bounding box center [853, 327] width 1398 height 21
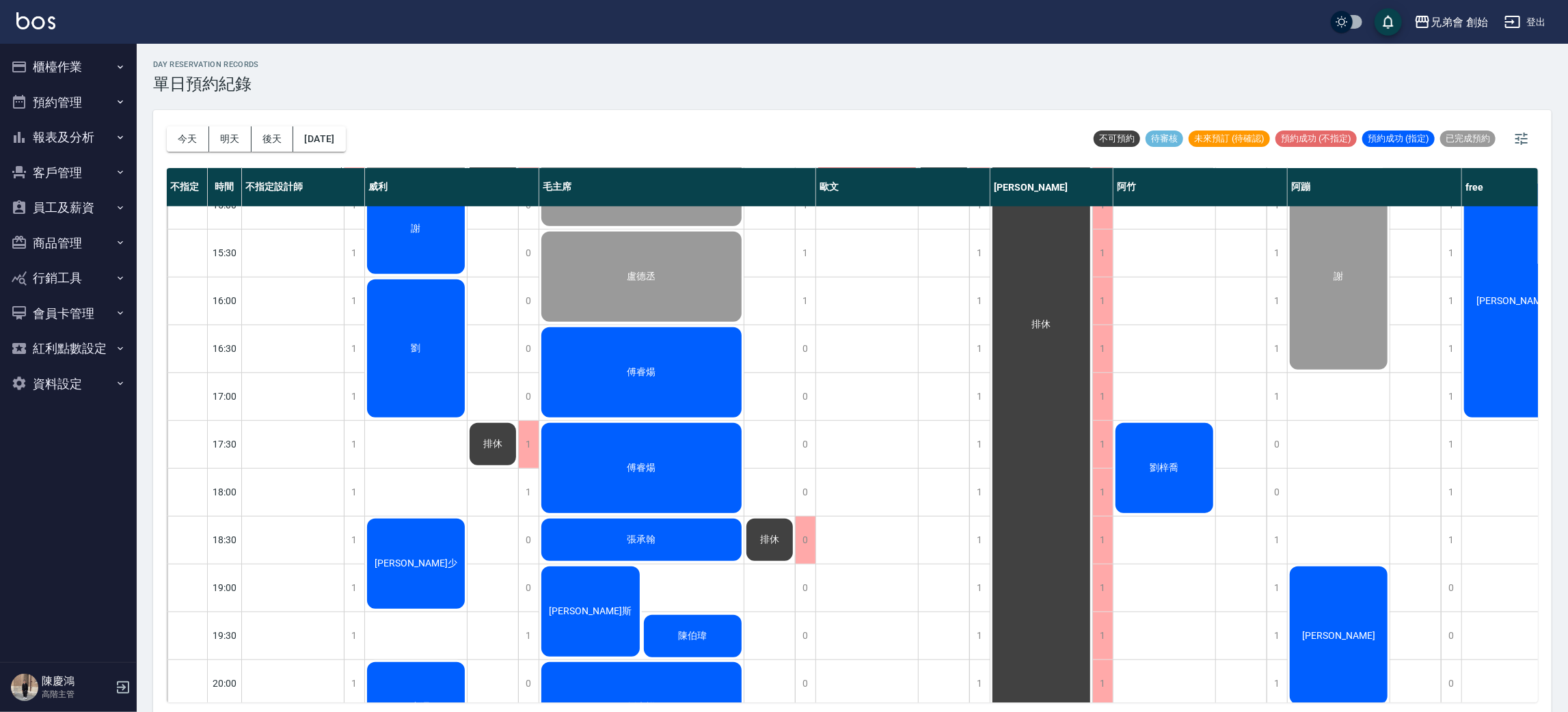
scroll to position [906, 0]
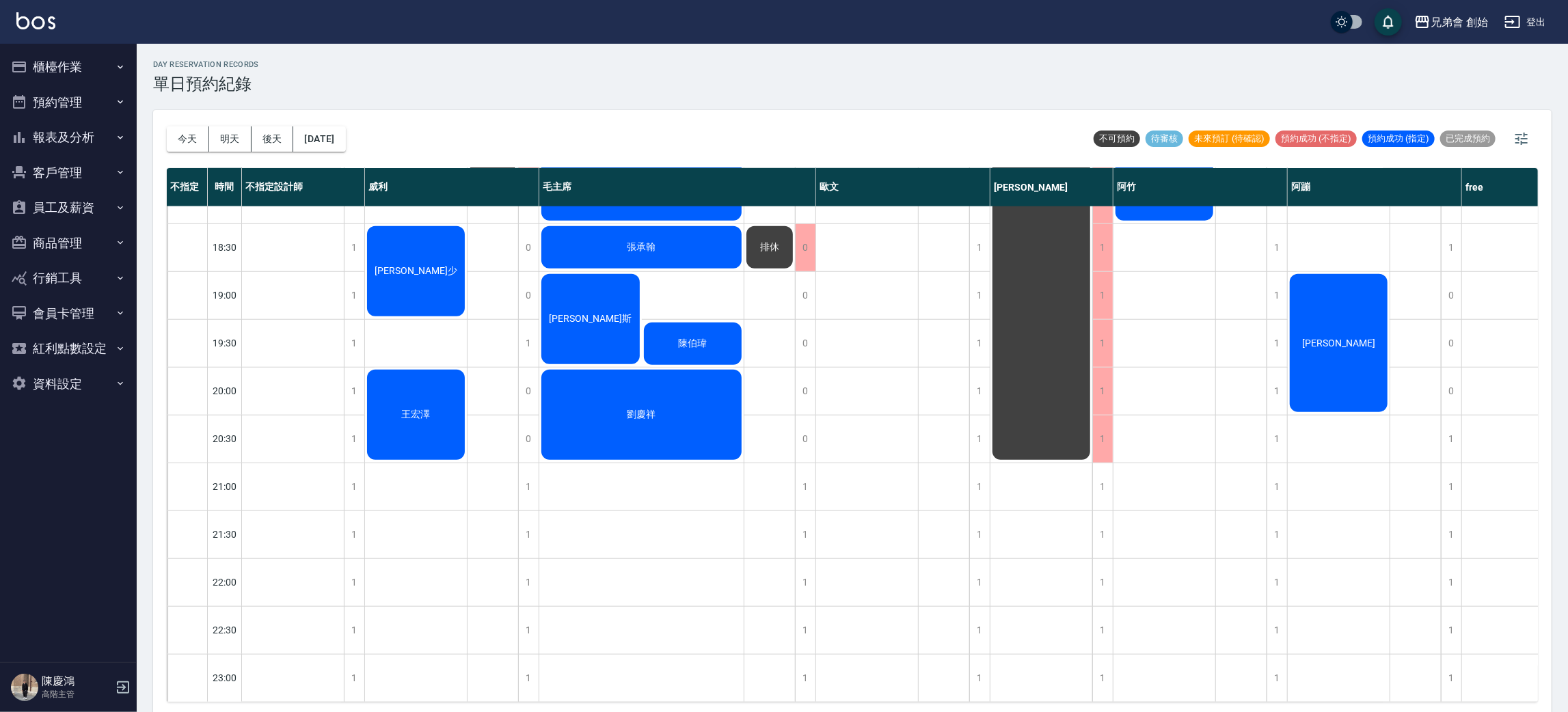
click at [1362, 306] on div "[PERSON_NAME]" at bounding box center [1339, 343] width 102 height 142
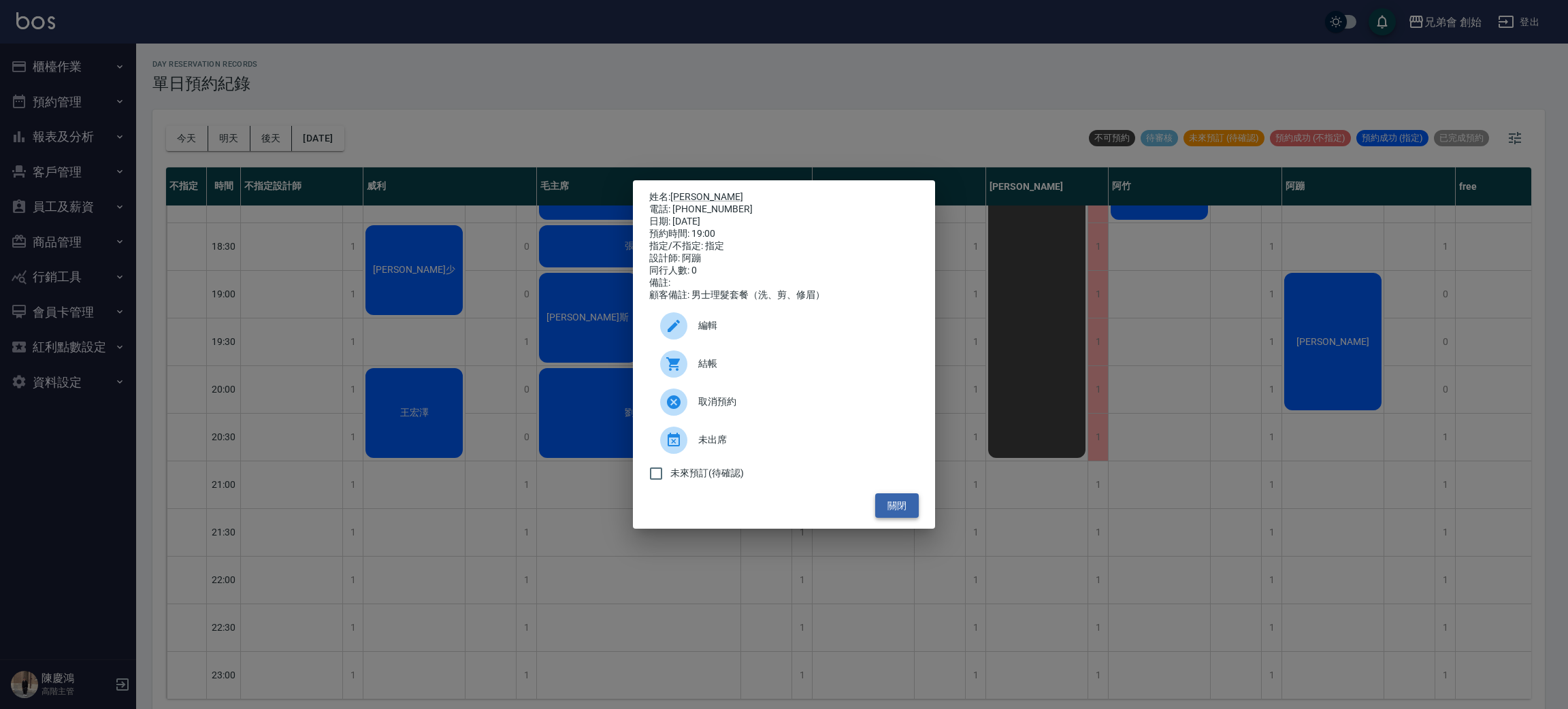
click at [893, 517] on button "關閉" at bounding box center [897, 506] width 43 height 25
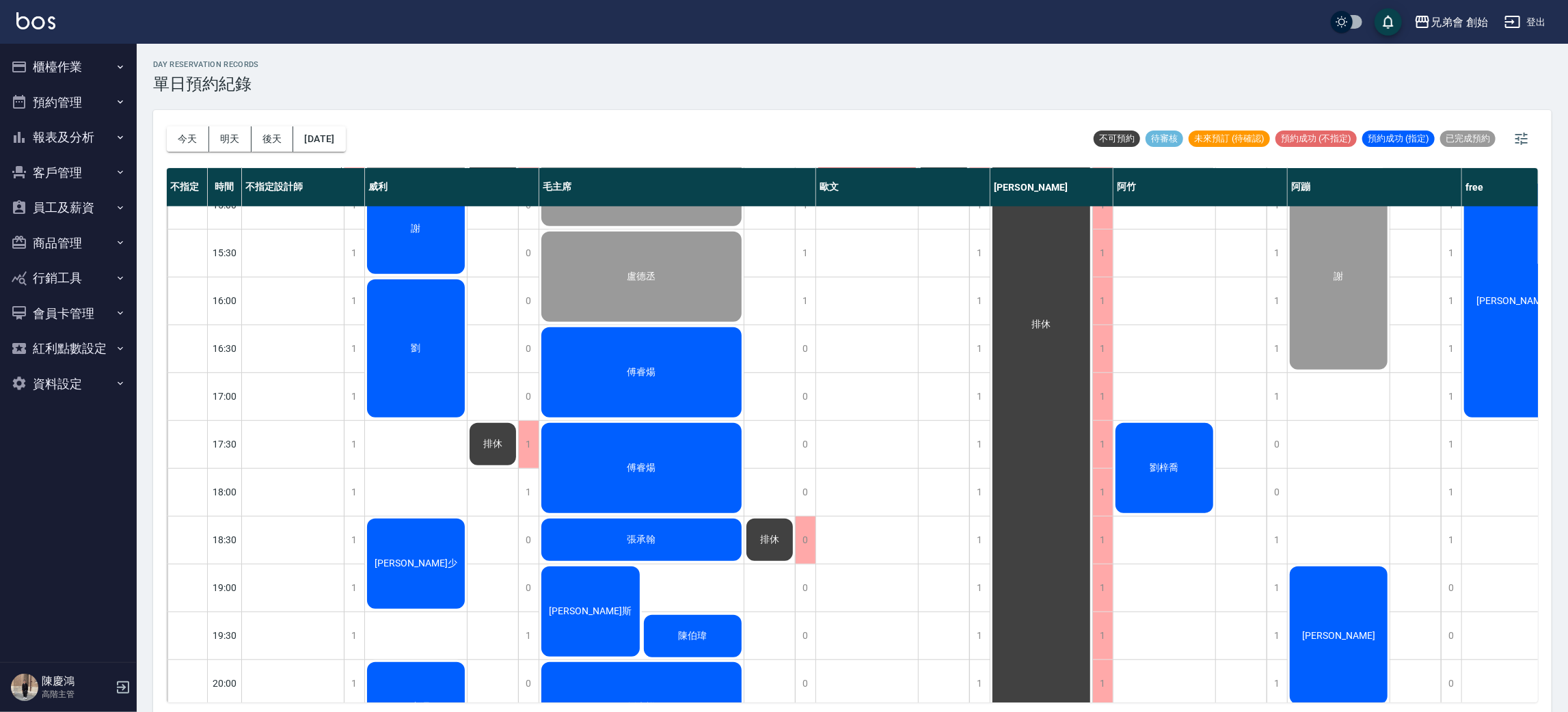
scroll to position [497, 0]
